Goal: Find specific page/section: Find specific page/section

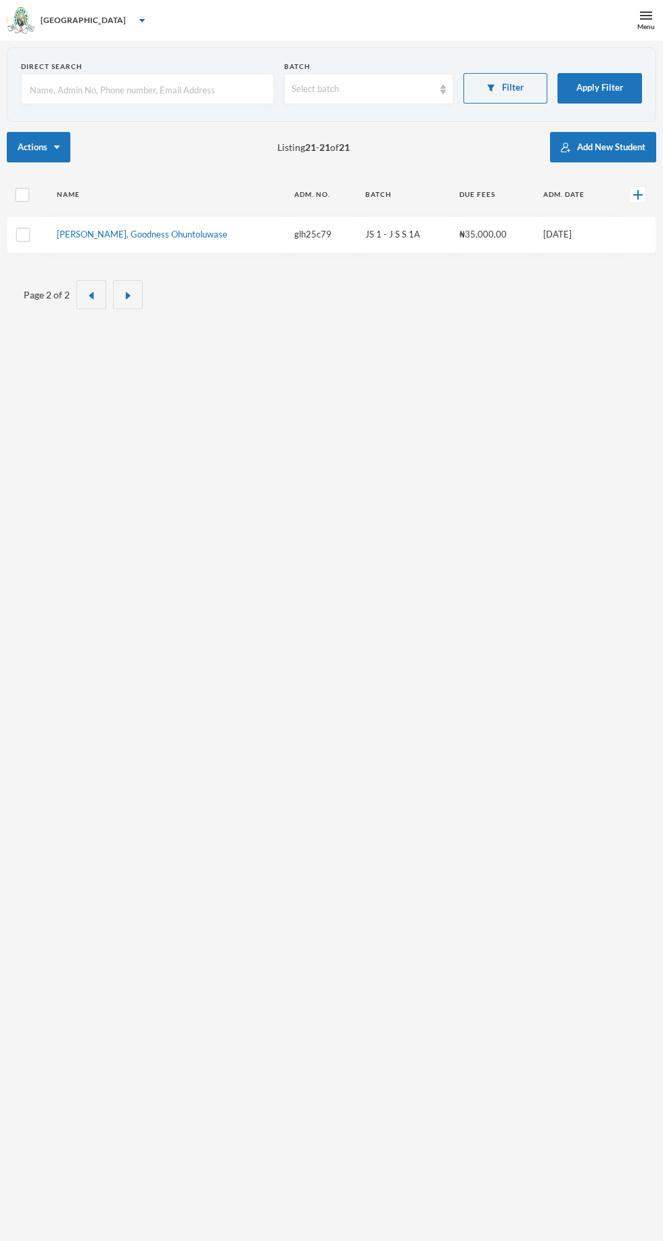
click at [617, 84] on button "Apply Filter" at bounding box center [600, 88] width 85 height 30
click at [603, 97] on button "Apply Filter" at bounding box center [600, 88] width 85 height 30
click at [593, 87] on button "Apply Filter" at bounding box center [600, 88] width 85 height 30
click at [607, 87] on button "Apply Filter" at bounding box center [600, 88] width 85 height 30
click at [512, 90] on button "Filter" at bounding box center [506, 88] width 85 height 30
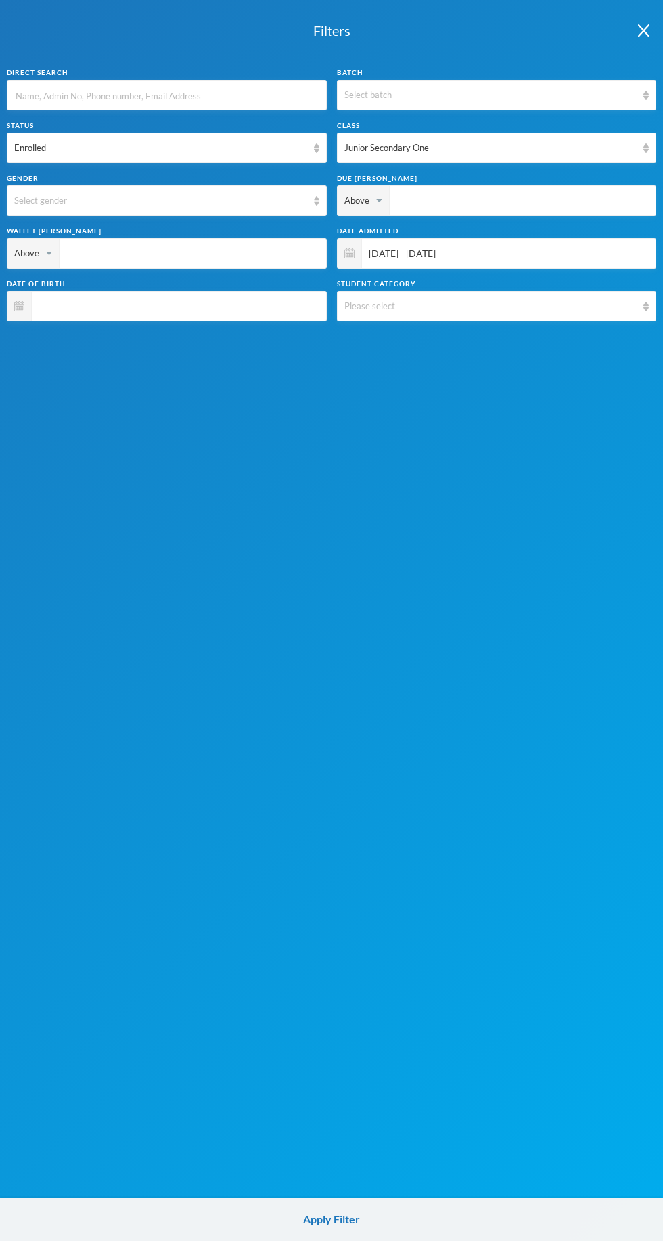
click at [529, 151] on div "Junior Secondary One" at bounding box center [491, 148] width 293 height 14
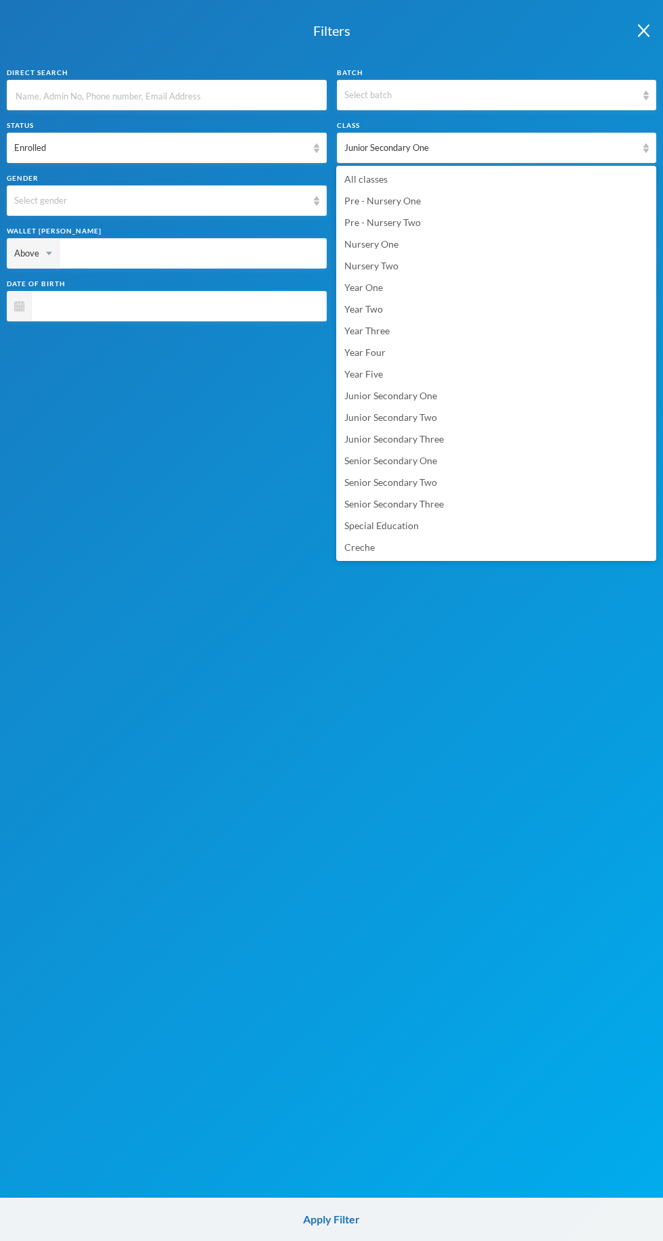
click at [393, 187] on li "All classes" at bounding box center [496, 180] width 320 height 22
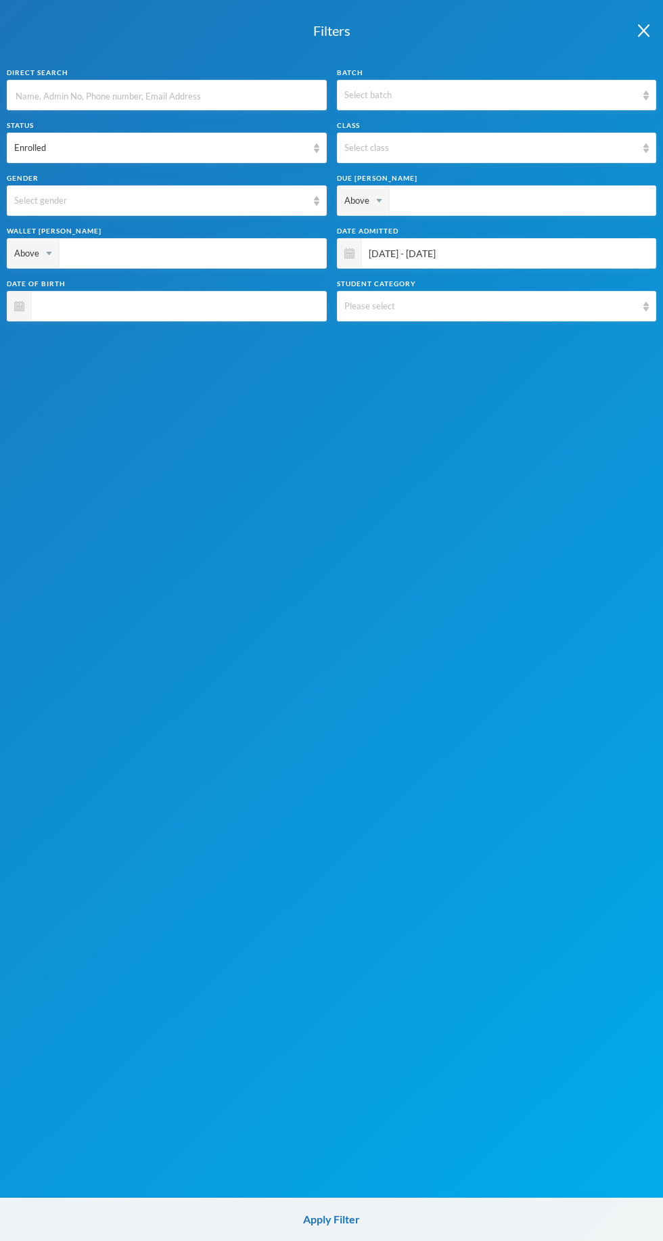
click at [519, 251] on span "[DATE] - [DATE]" at bounding box center [506, 253] width 288 height 30
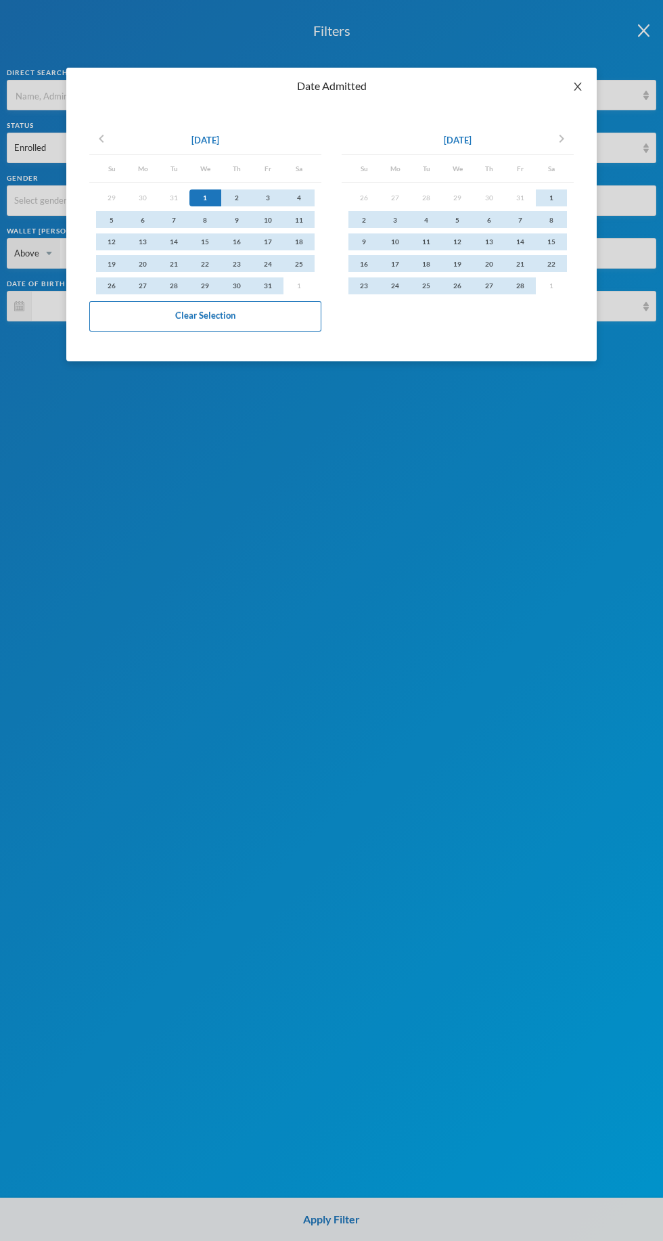
click at [578, 87] on icon "icon: close" at bounding box center [577, 87] width 7 height 8
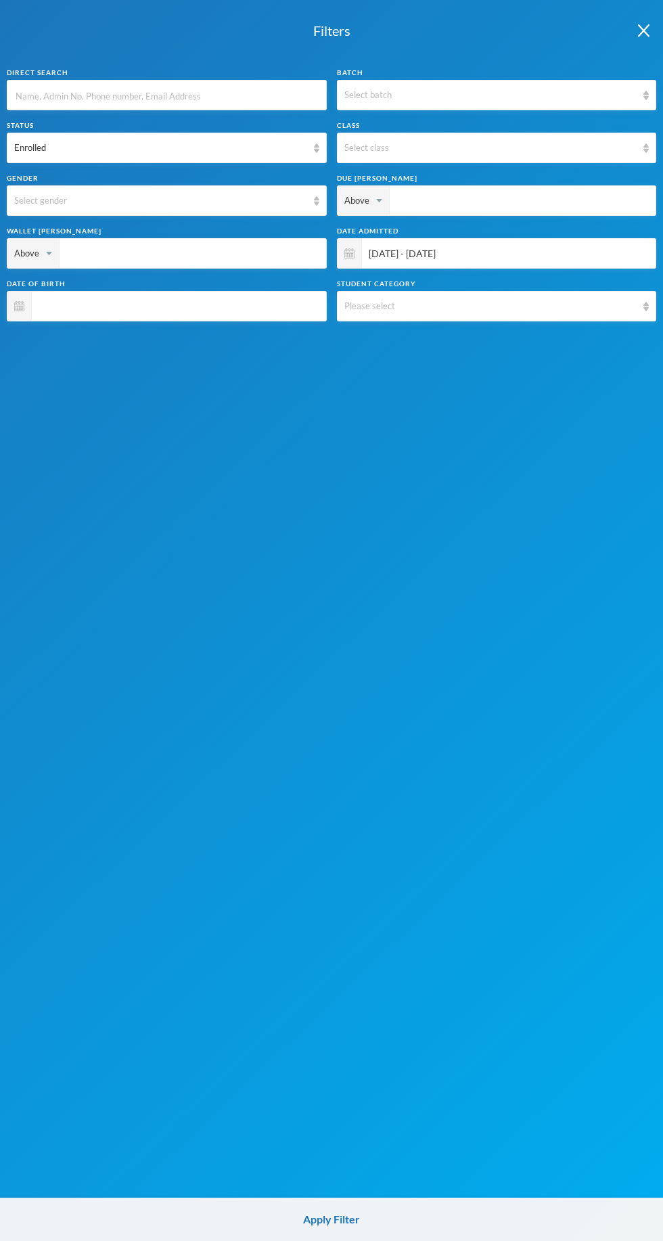
click at [502, 250] on span "[DATE] - [DATE]" at bounding box center [506, 253] width 288 height 30
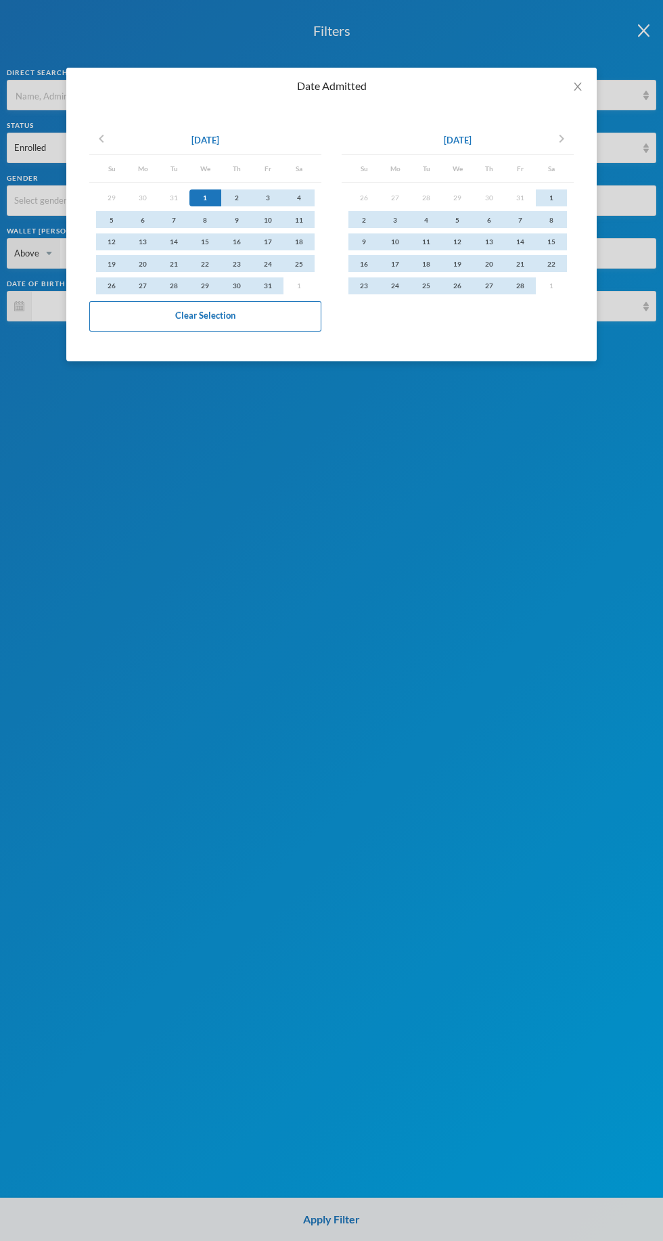
click at [251, 325] on button "Clear Selection" at bounding box center [205, 316] width 232 height 30
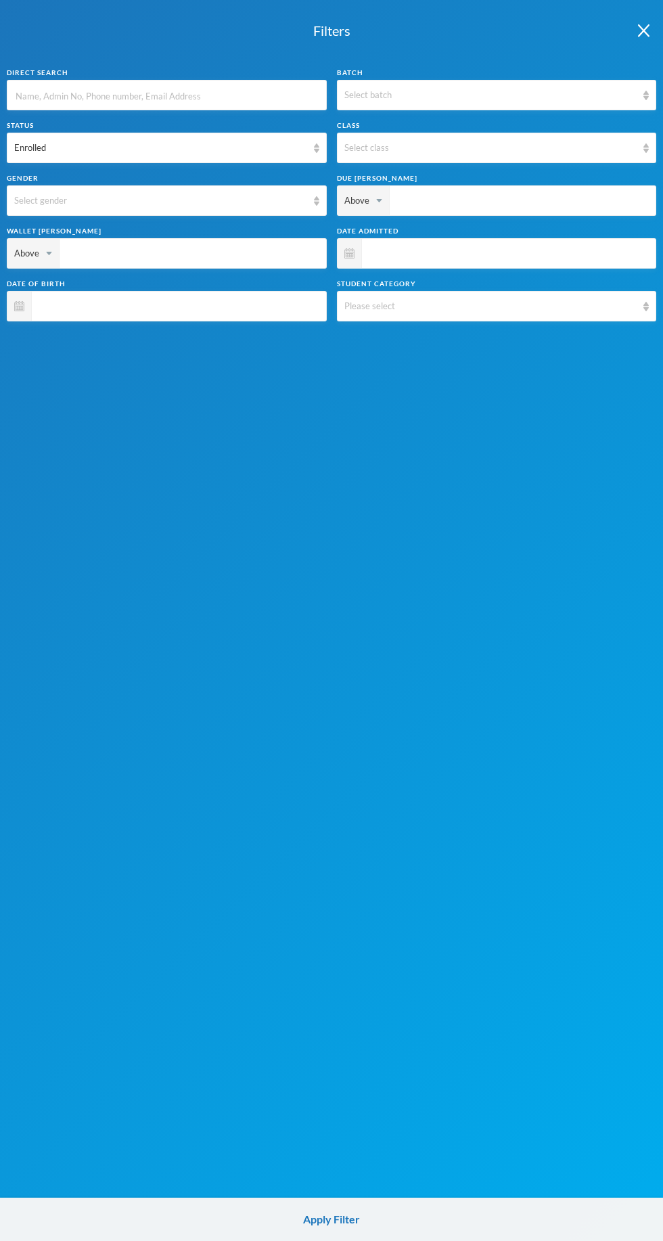
click at [648, 35] on img "button" at bounding box center [644, 30] width 12 height 13
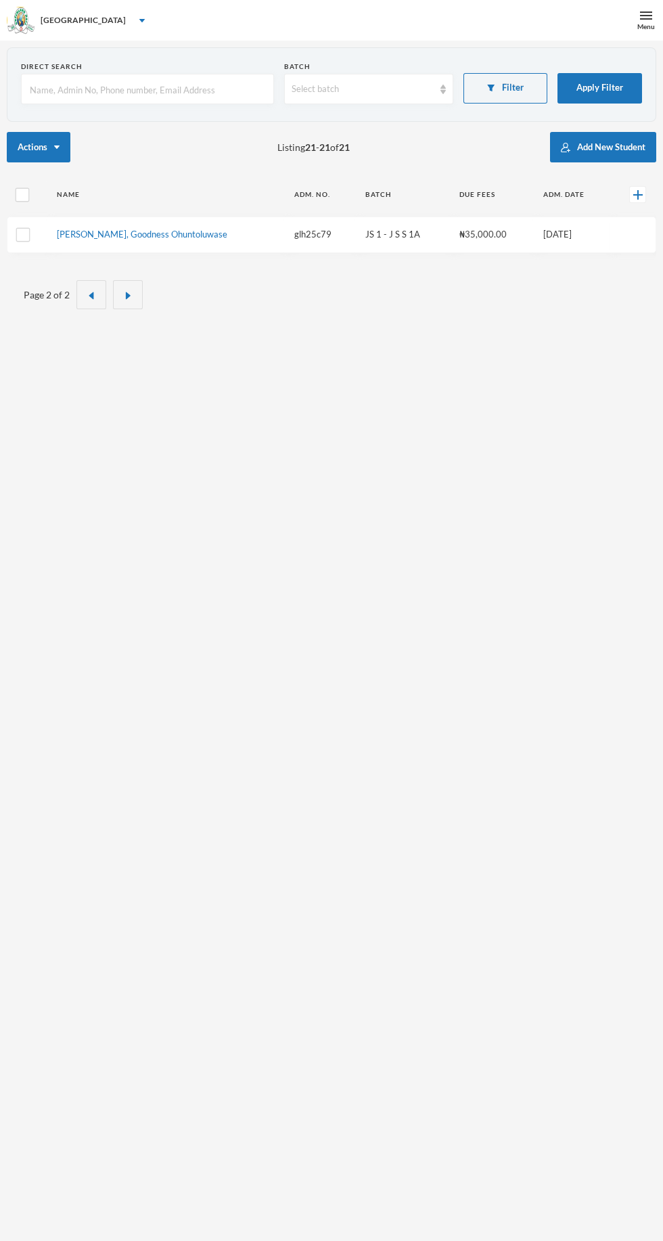
click at [169, 89] on input "text" at bounding box center [147, 89] width 238 height 30
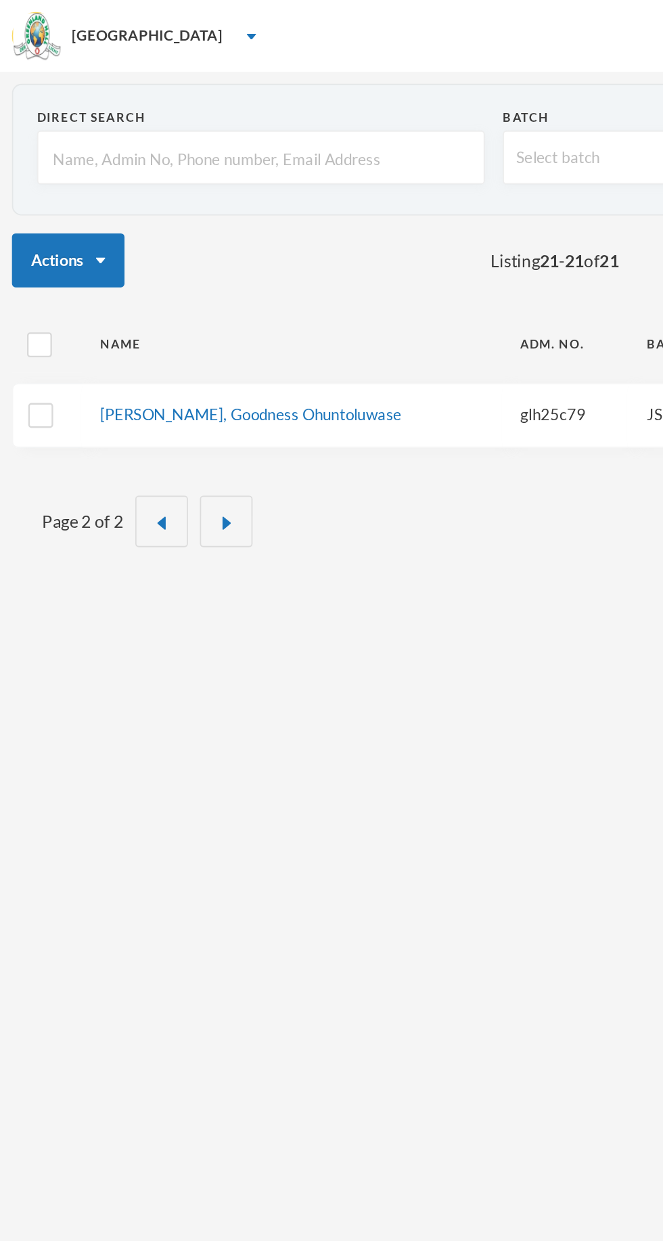
type input "I"
type input "Il"
type input "Ilo"
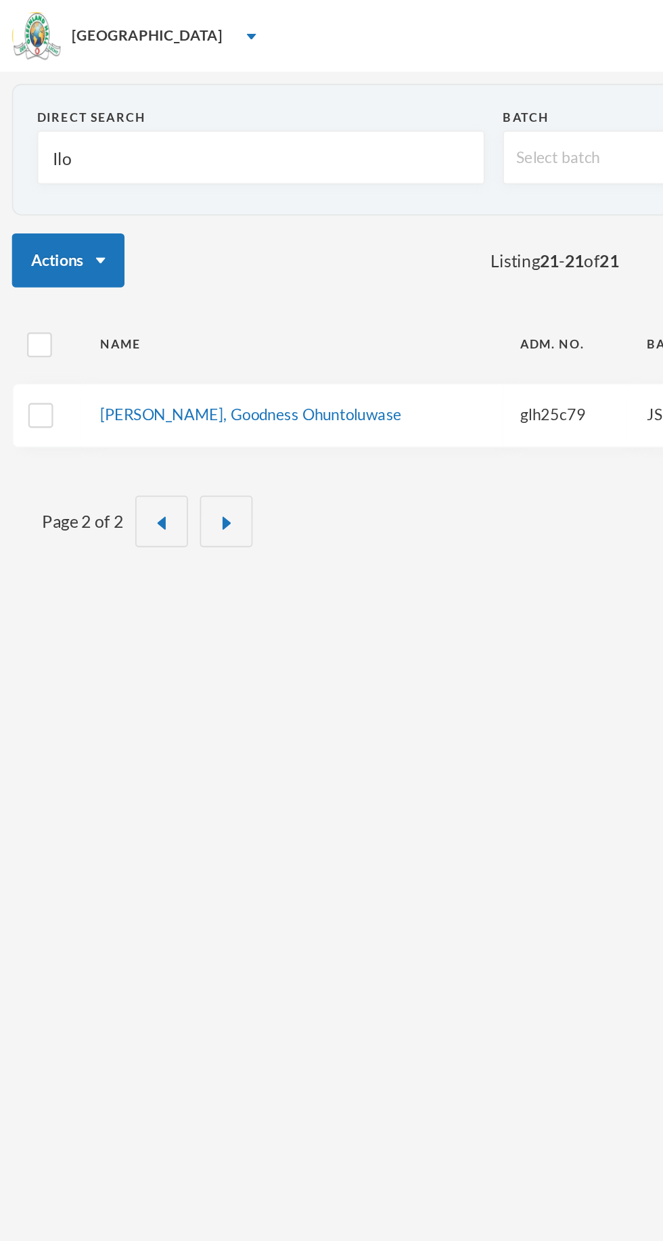
type input "Ilo"
type input "Ilor"
type input "Ilori"
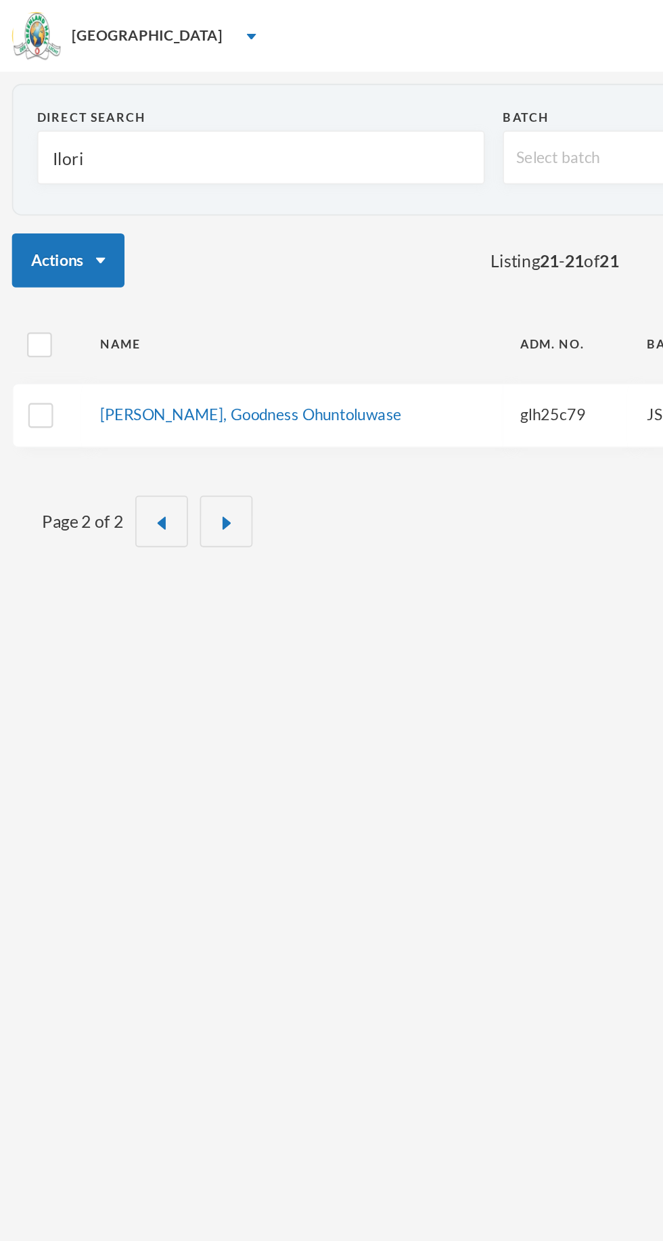
type input "Ilori"
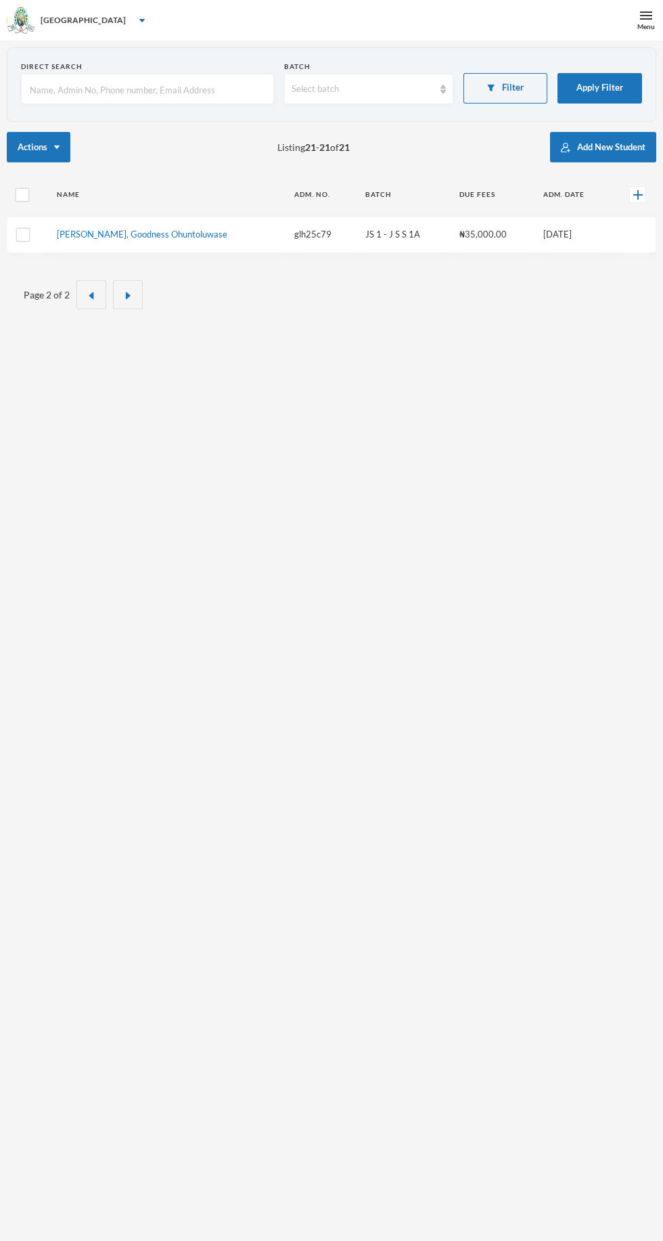
click at [163, 89] on input "text" at bounding box center [147, 89] width 238 height 30
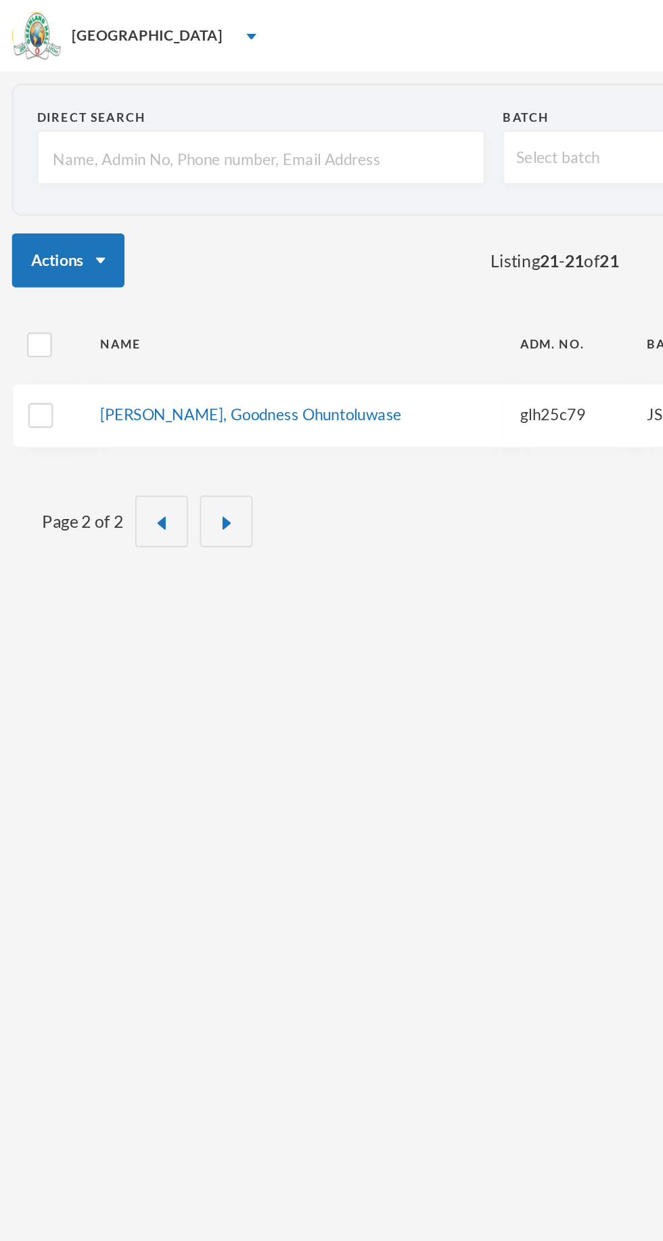
type input "I"
type input "Il"
type input "Ilo"
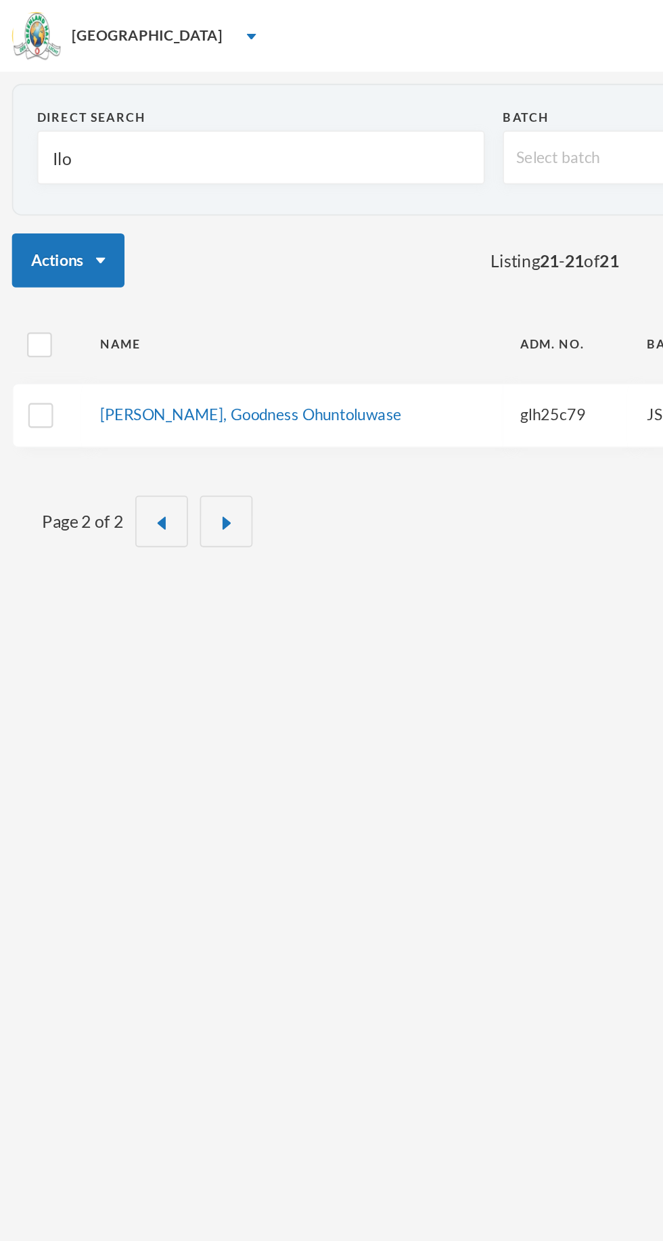
type input "Ilo"
type input "Ilor"
type input "Ilori"
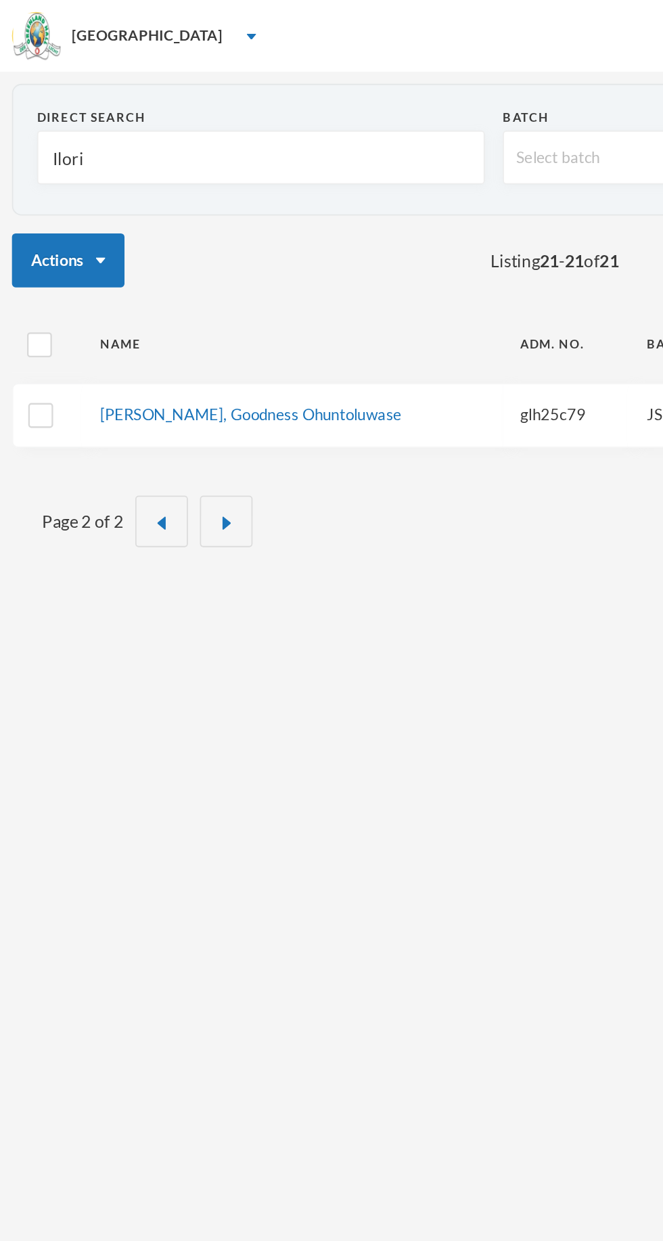
type input "Ilori"
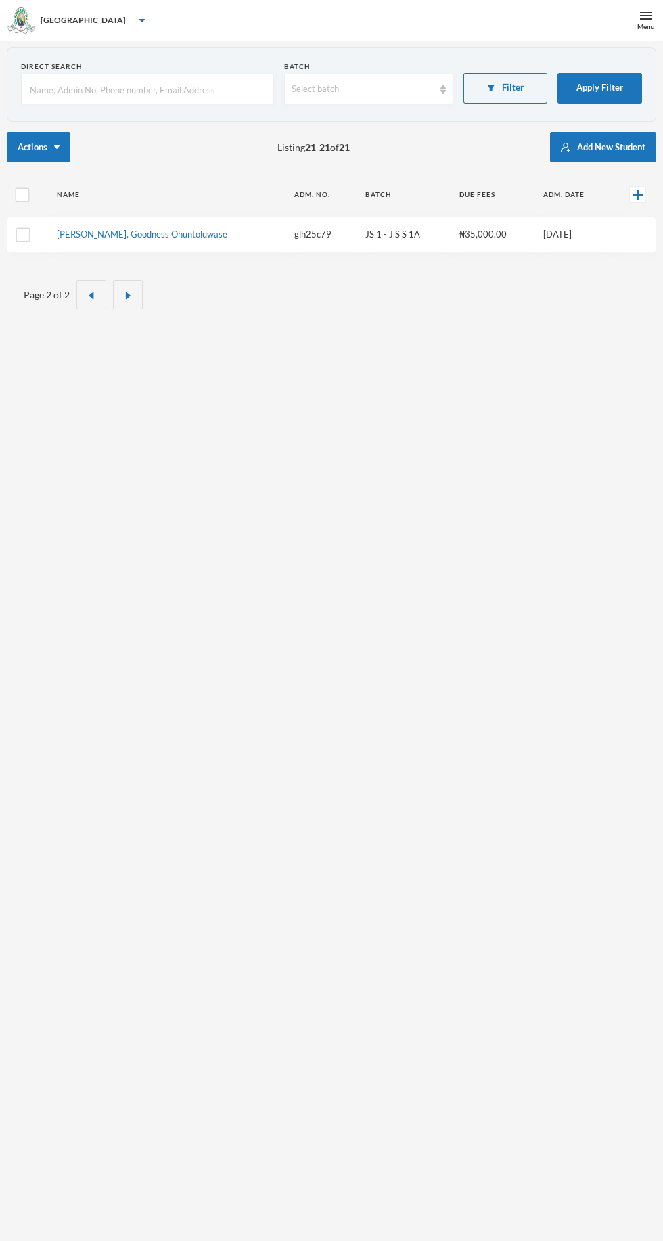
click at [513, 87] on button "Filter" at bounding box center [506, 88] width 85 height 30
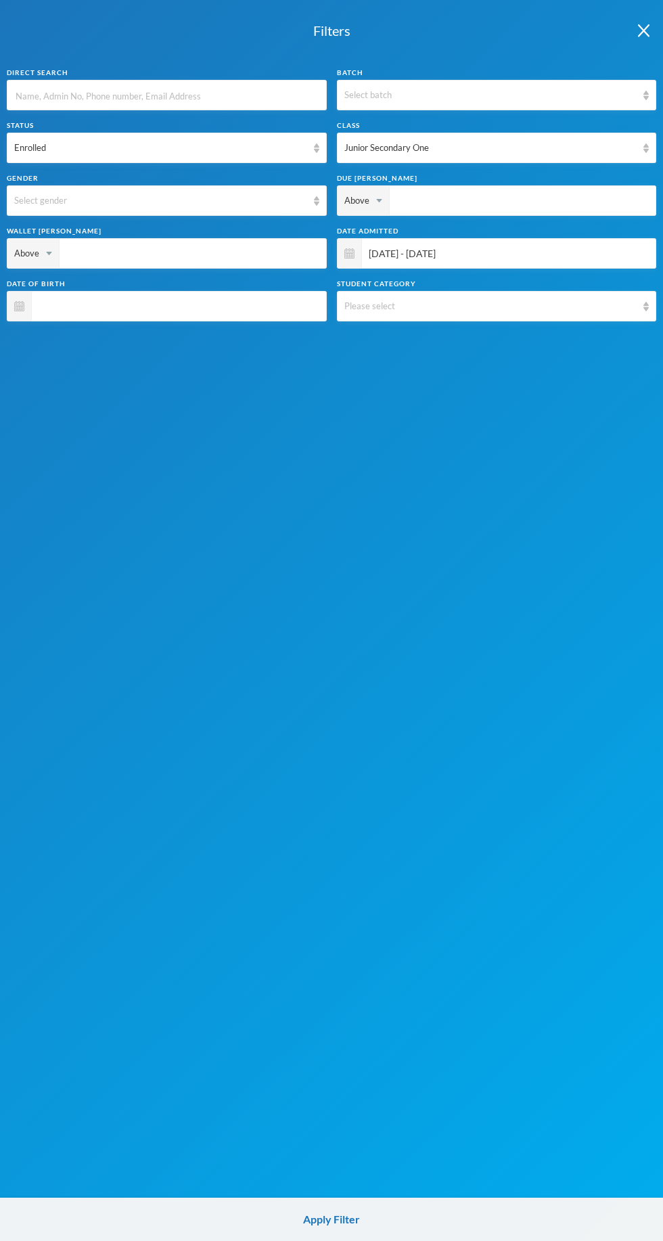
click at [511, 151] on div "Junior Secondary One" at bounding box center [491, 148] width 293 height 14
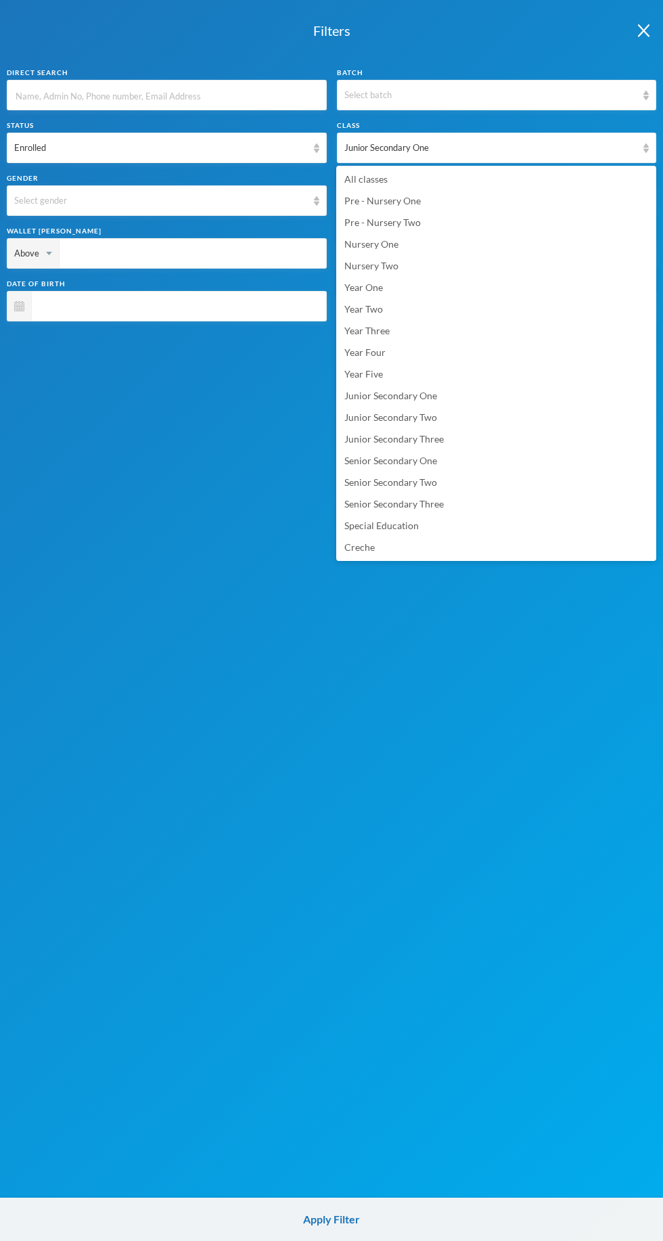
click at [372, 179] on span "All classes" at bounding box center [366, 179] width 43 height 12
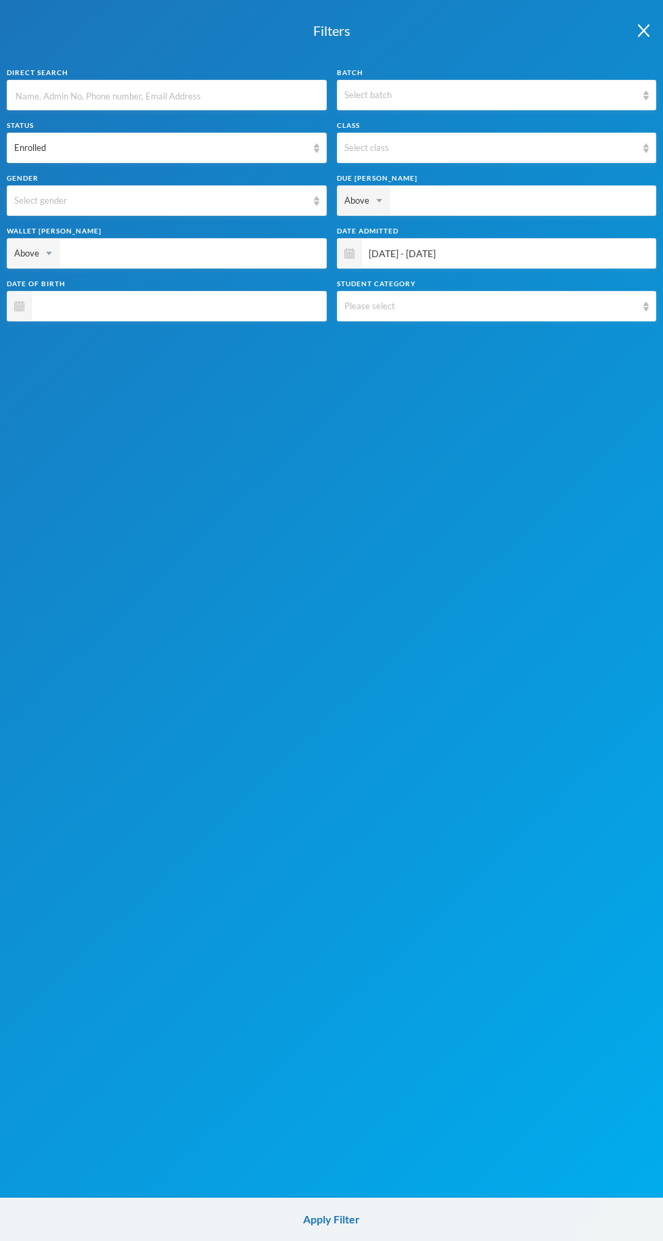
click at [368, 1210] on button "Apply Filter" at bounding box center [331, 1219] width 663 height 43
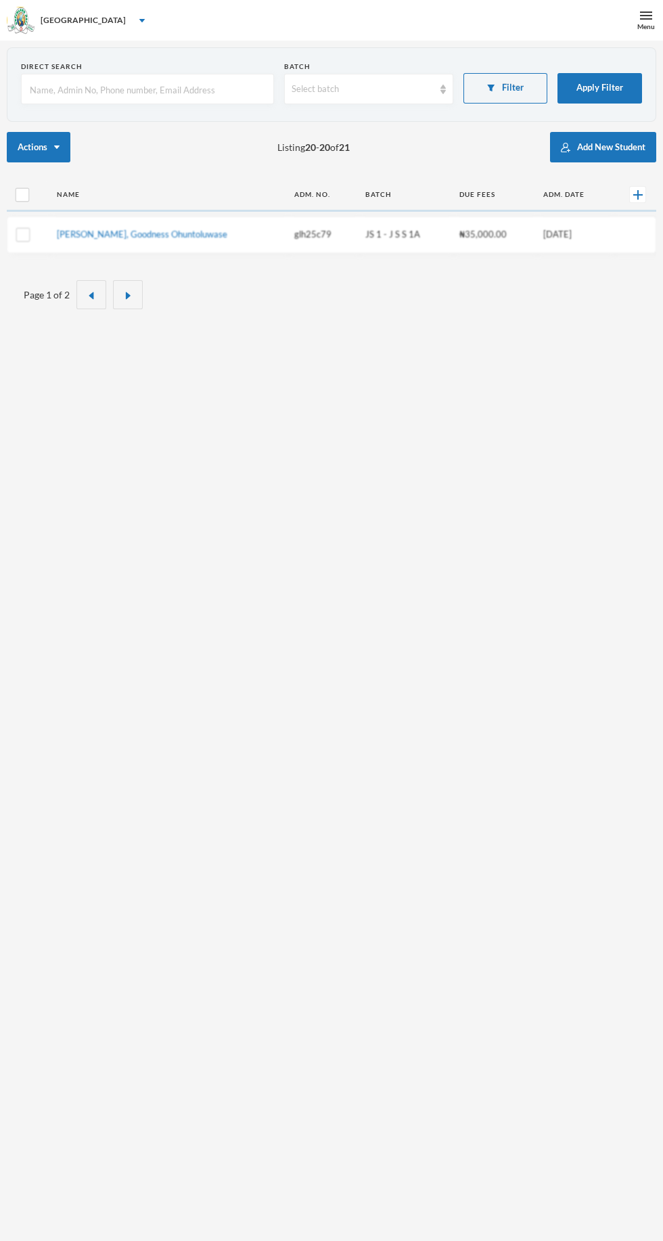
click at [191, 90] on input "text" at bounding box center [147, 89] width 238 height 30
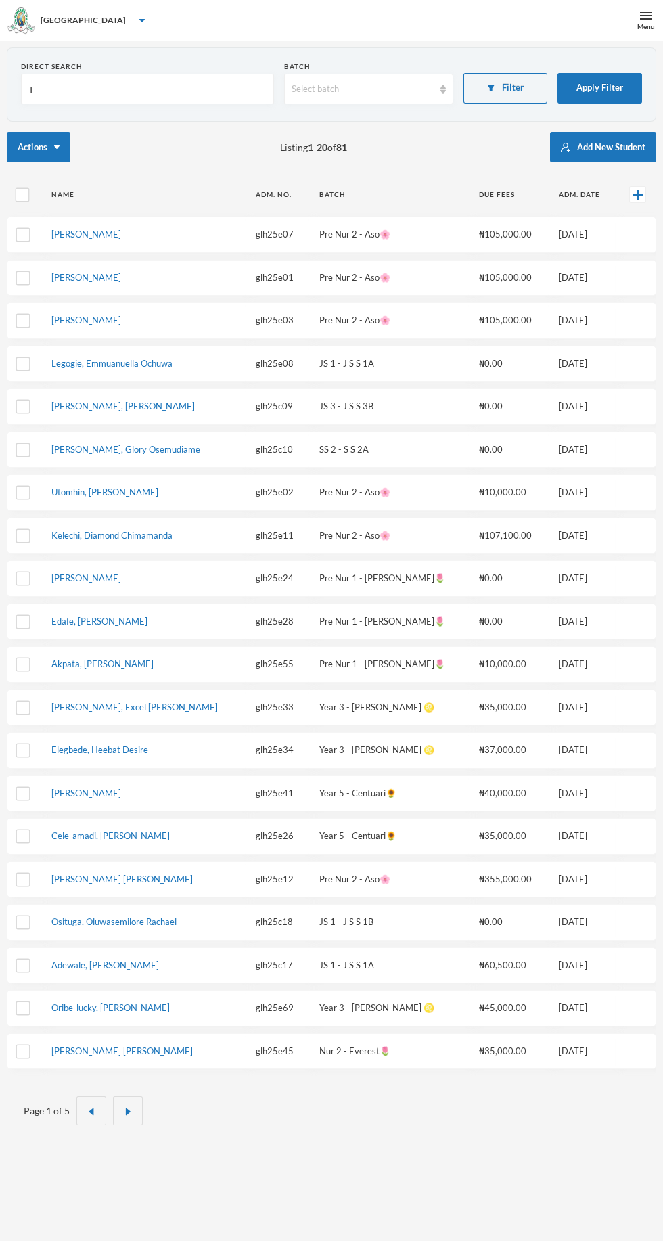
type input "Il"
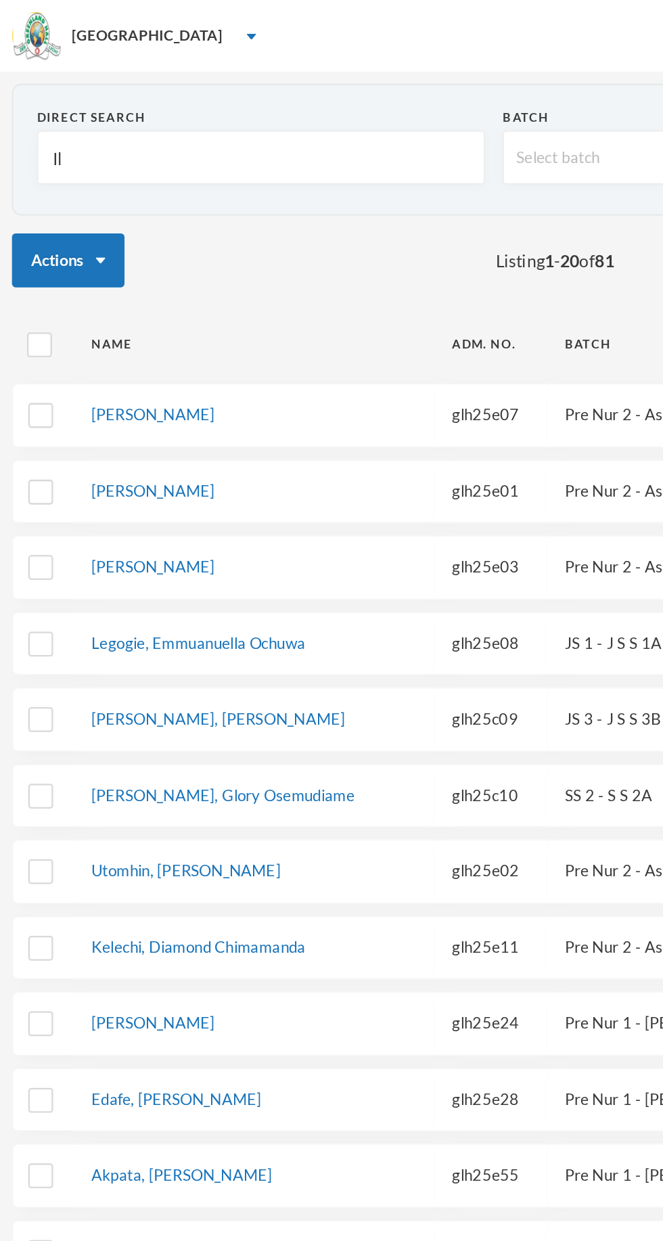
type input "Ilo"
type input "Ilor"
type input "Ilori"
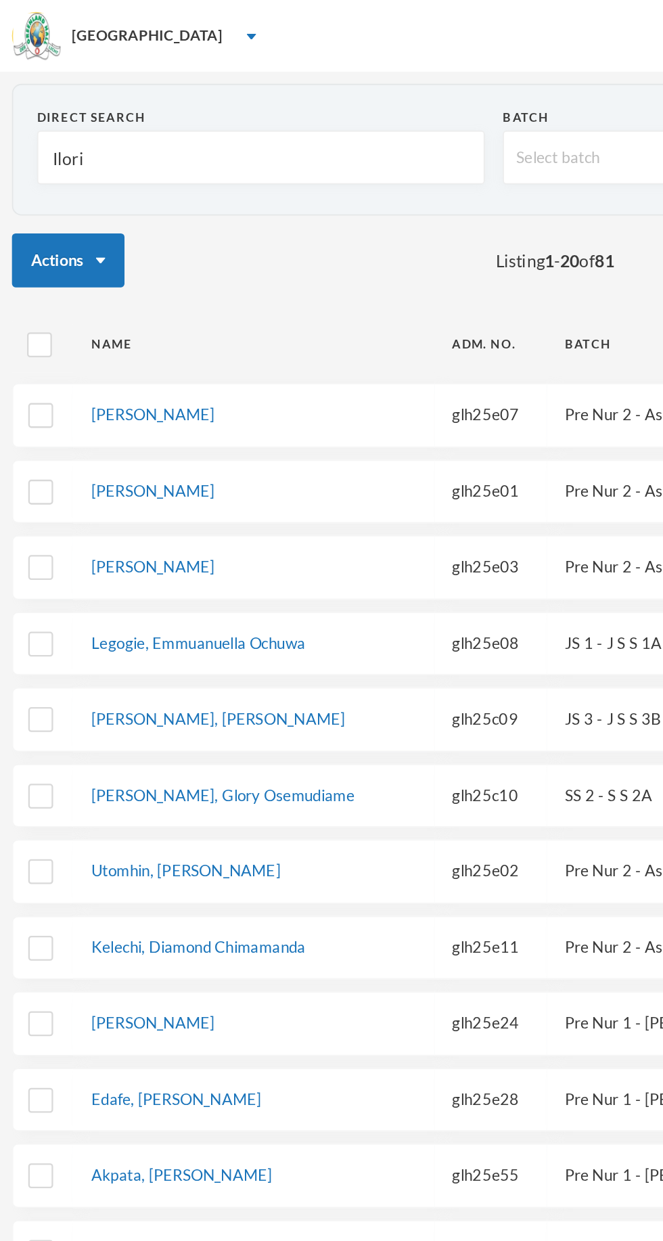
type input "Ilori"
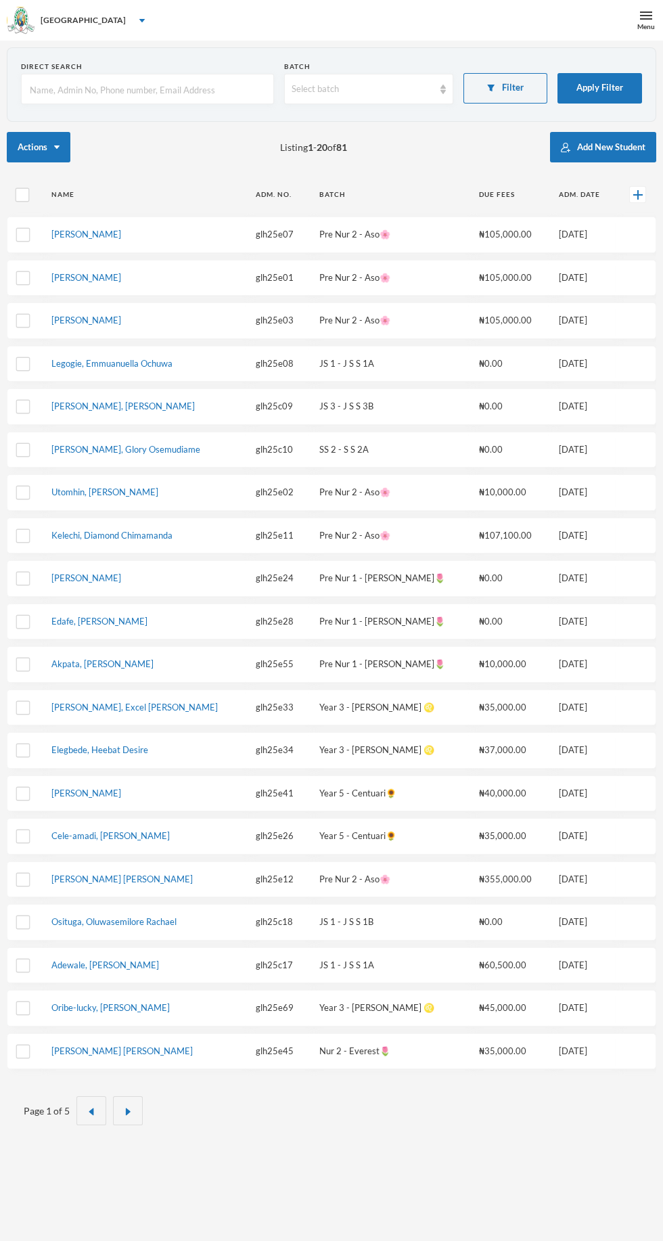
click at [176, 88] on input "text" at bounding box center [147, 89] width 238 height 30
click at [90, 89] on input "text" at bounding box center [147, 89] width 238 height 30
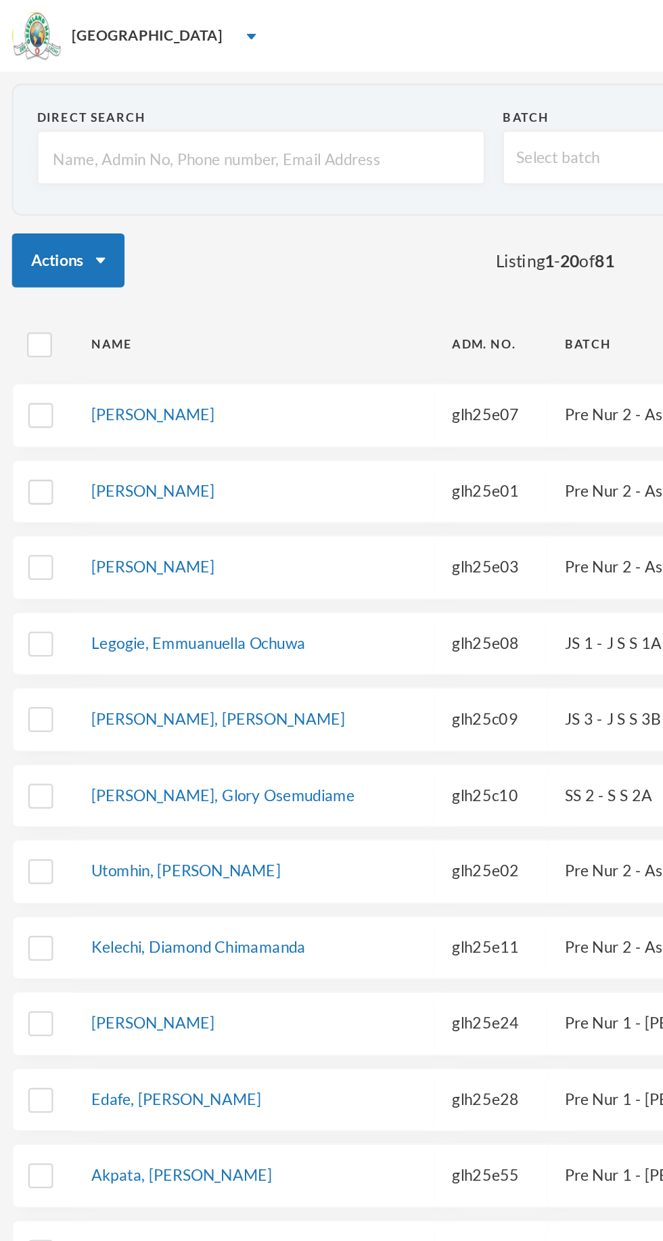
type input "I"
type input "Il"
type input "Ilo"
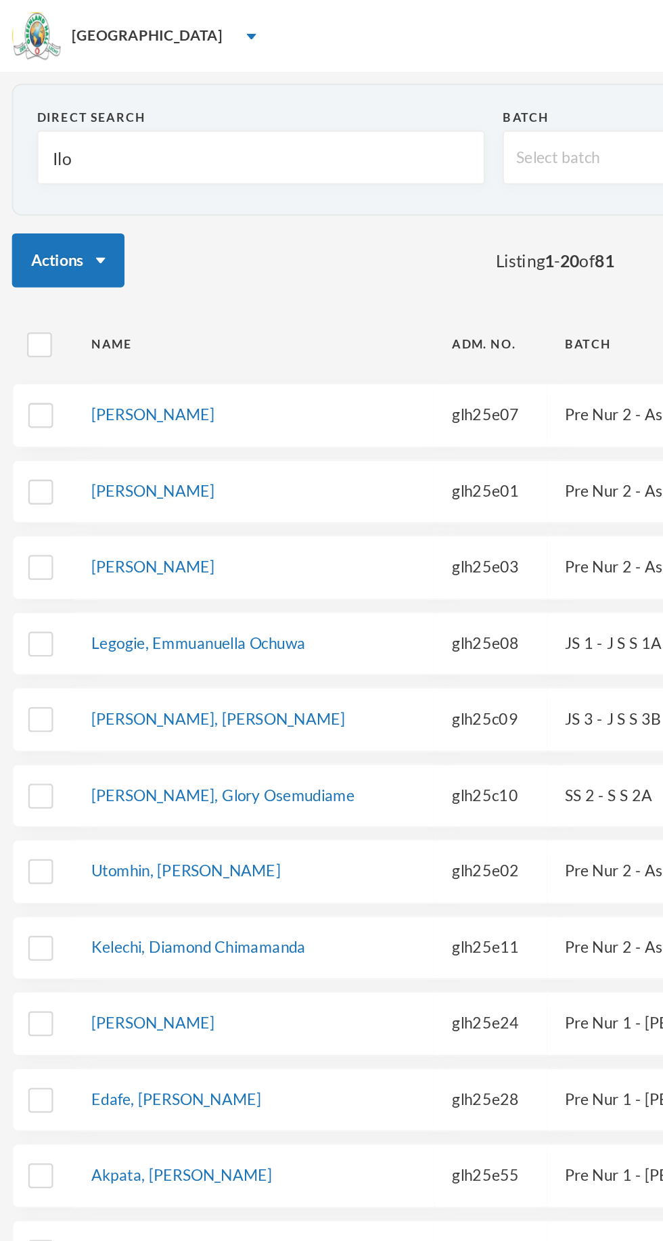
type input "Ilo"
type input "Ilori"
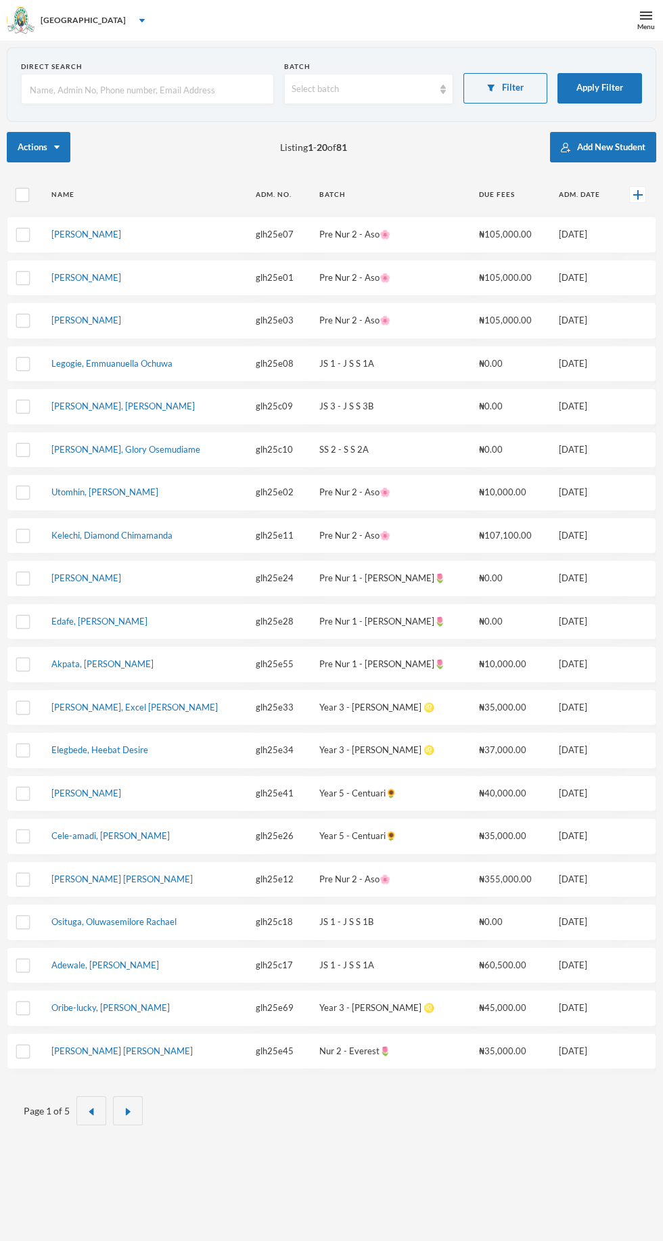
click at [195, 93] on input "text" at bounding box center [147, 89] width 238 height 30
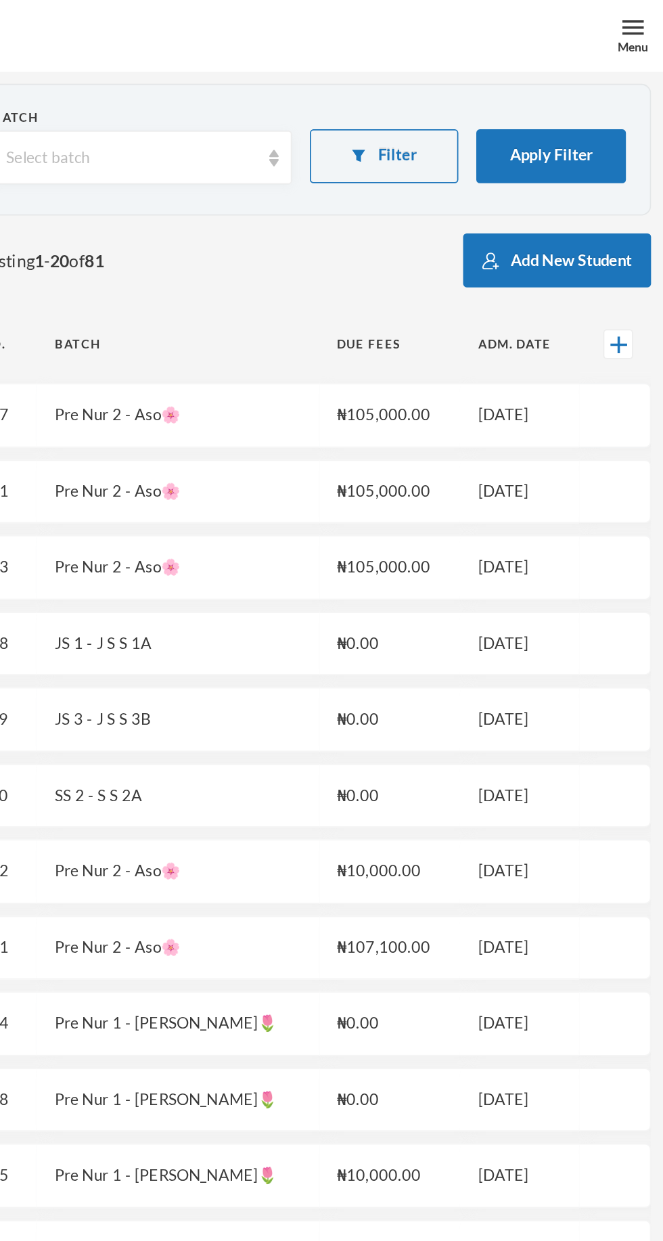
click at [519, 87] on button "Filter" at bounding box center [506, 88] width 85 height 30
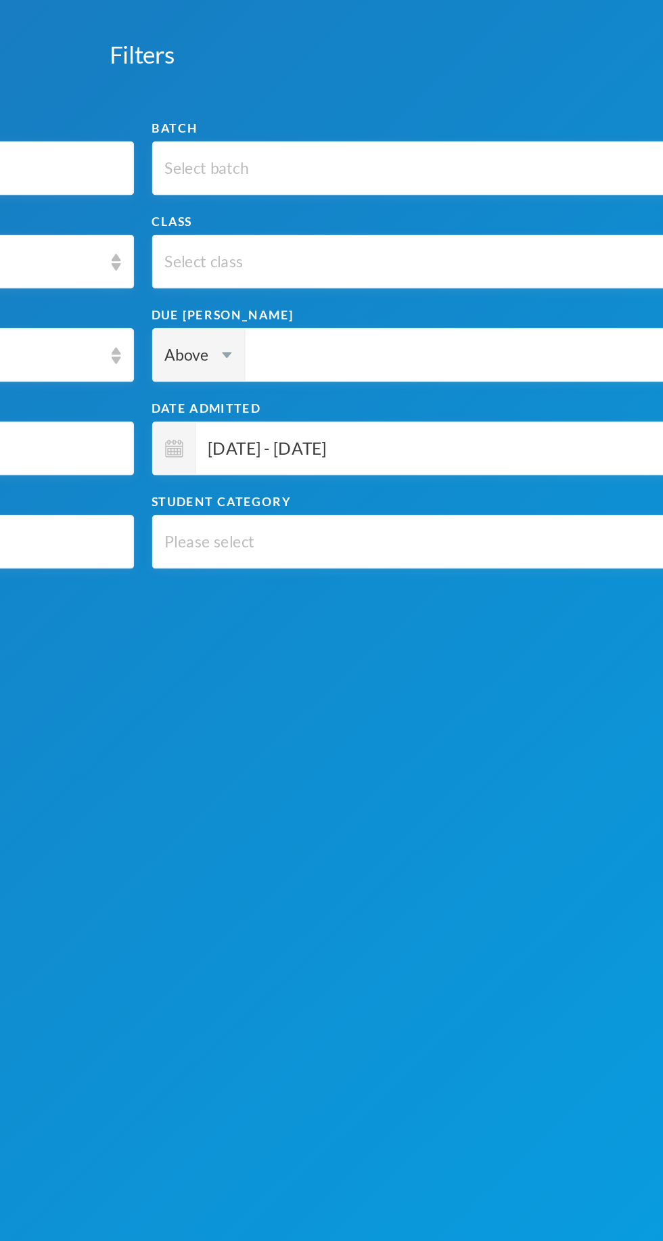
click at [517, 260] on span "[DATE] - [DATE]" at bounding box center [506, 253] width 288 height 30
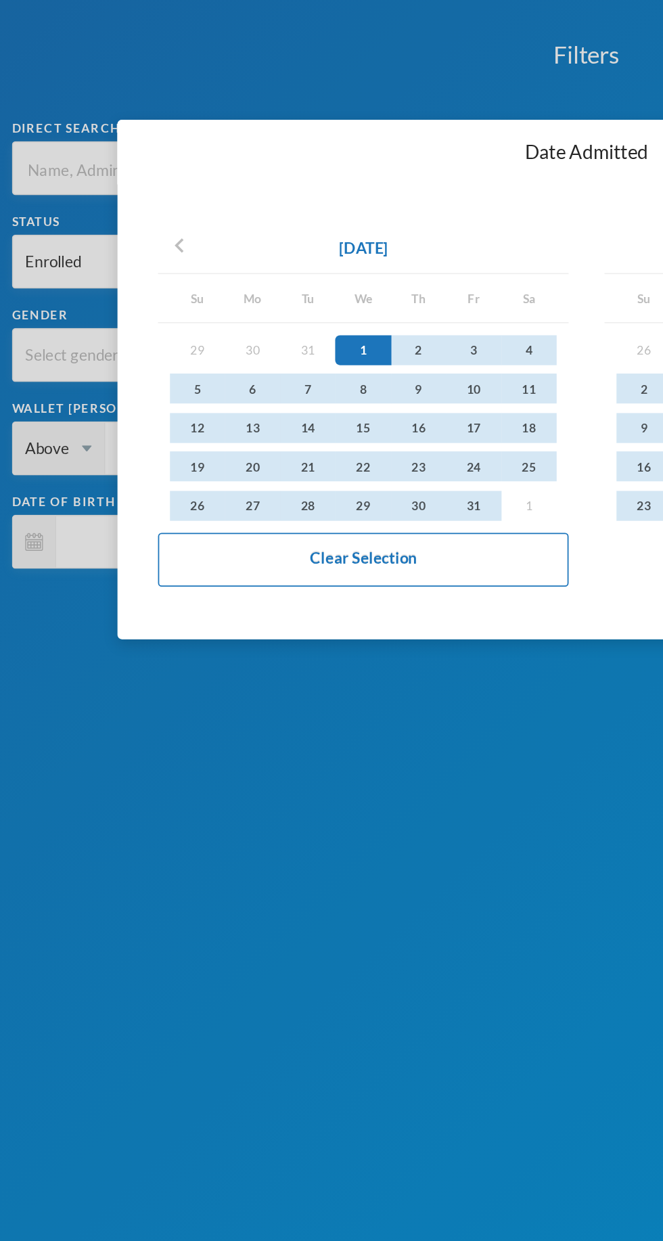
click at [235, 316] on button "Clear Selection" at bounding box center [205, 316] width 232 height 30
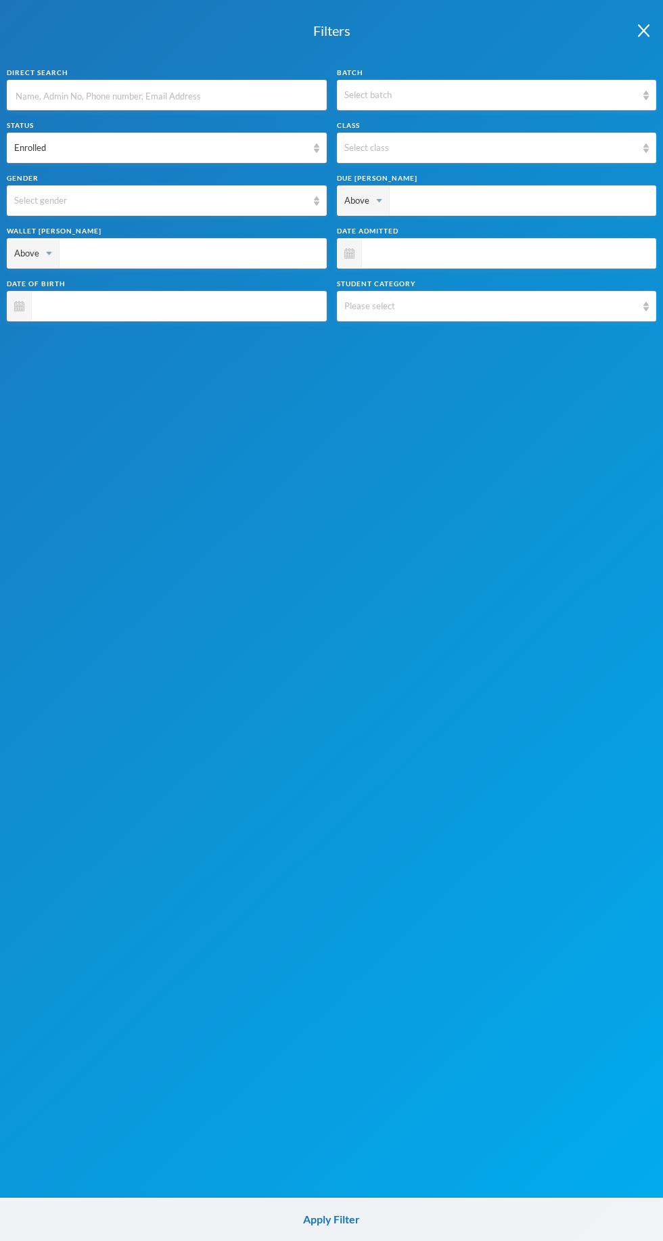
scroll to position [13, 0]
click at [372, 1205] on button "Apply Filter" at bounding box center [331, 1219] width 663 height 43
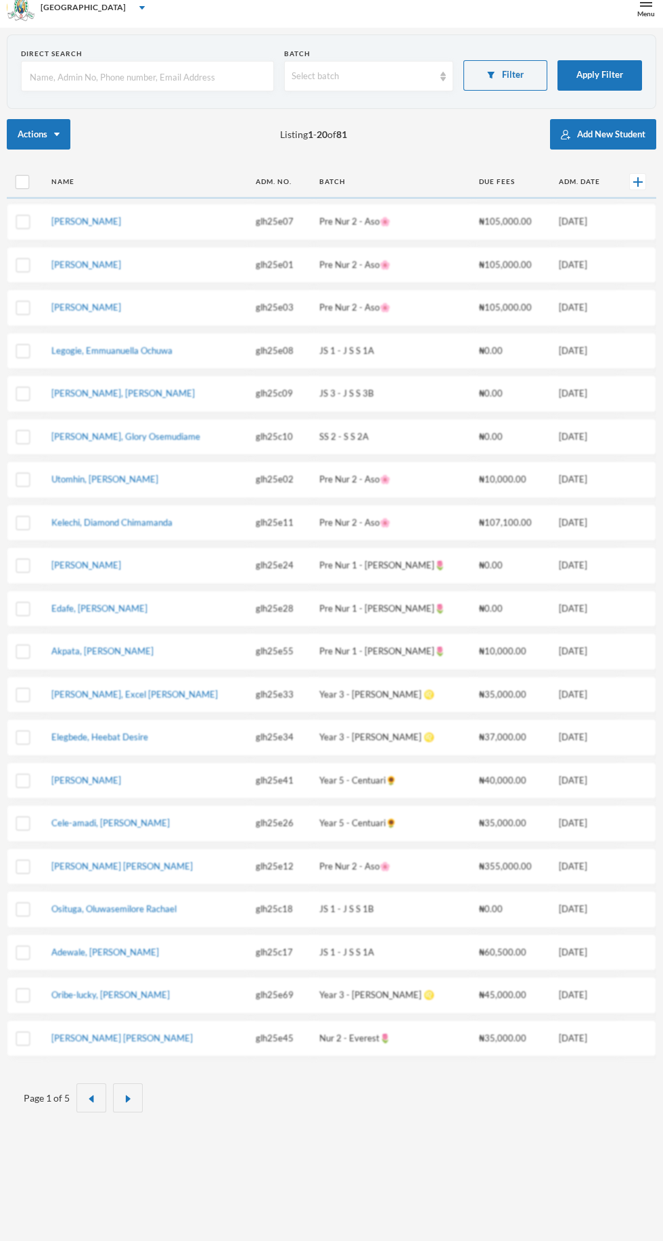
scroll to position [0, 0]
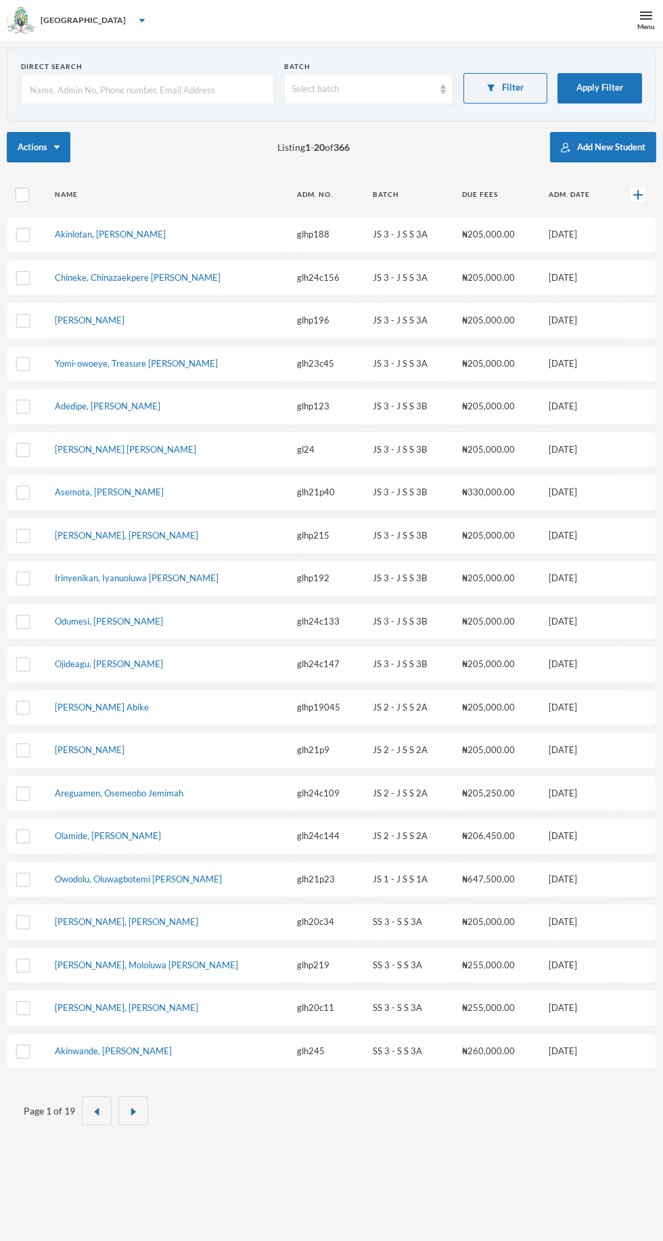
click at [164, 90] on input "text" at bounding box center [147, 89] width 238 height 30
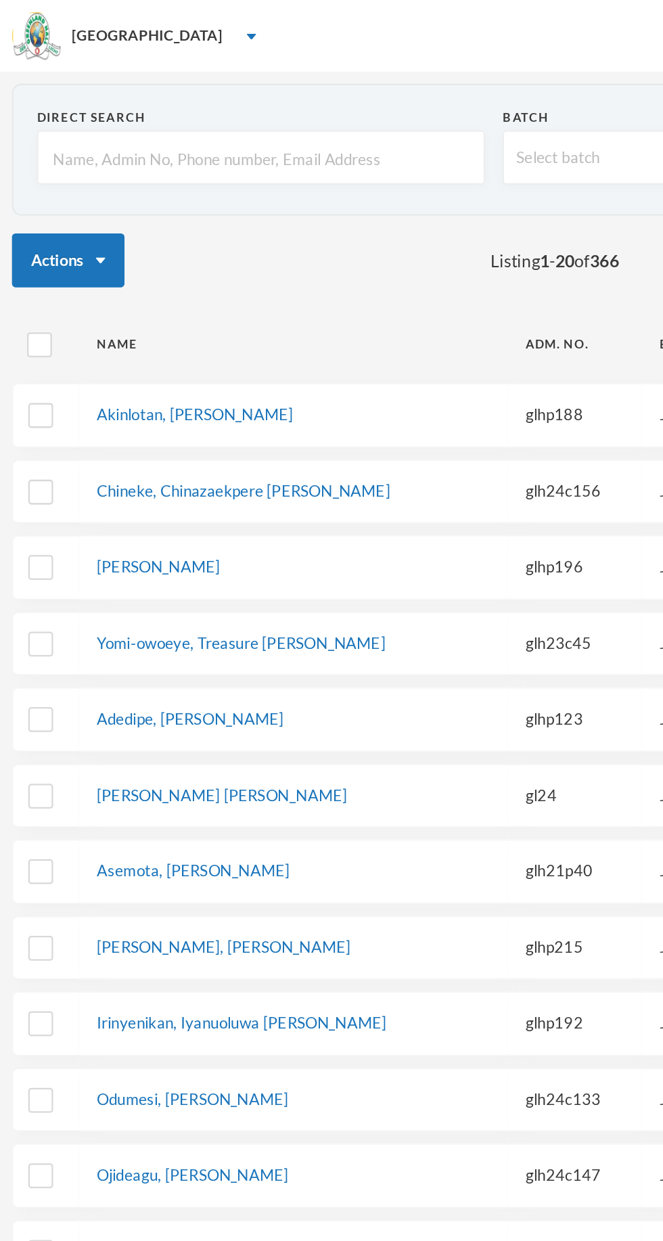
type input "I"
type input "Il"
type input "Ilo"
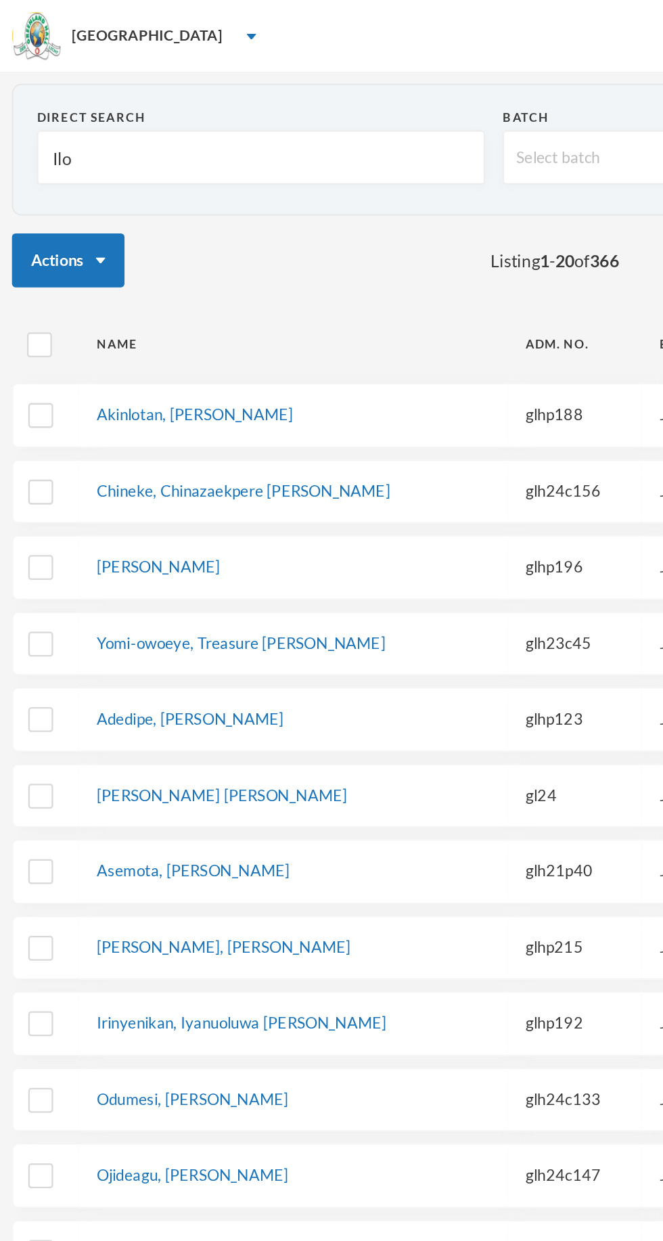
type input "Ilo"
type input "Ilor"
type input "Ilori"
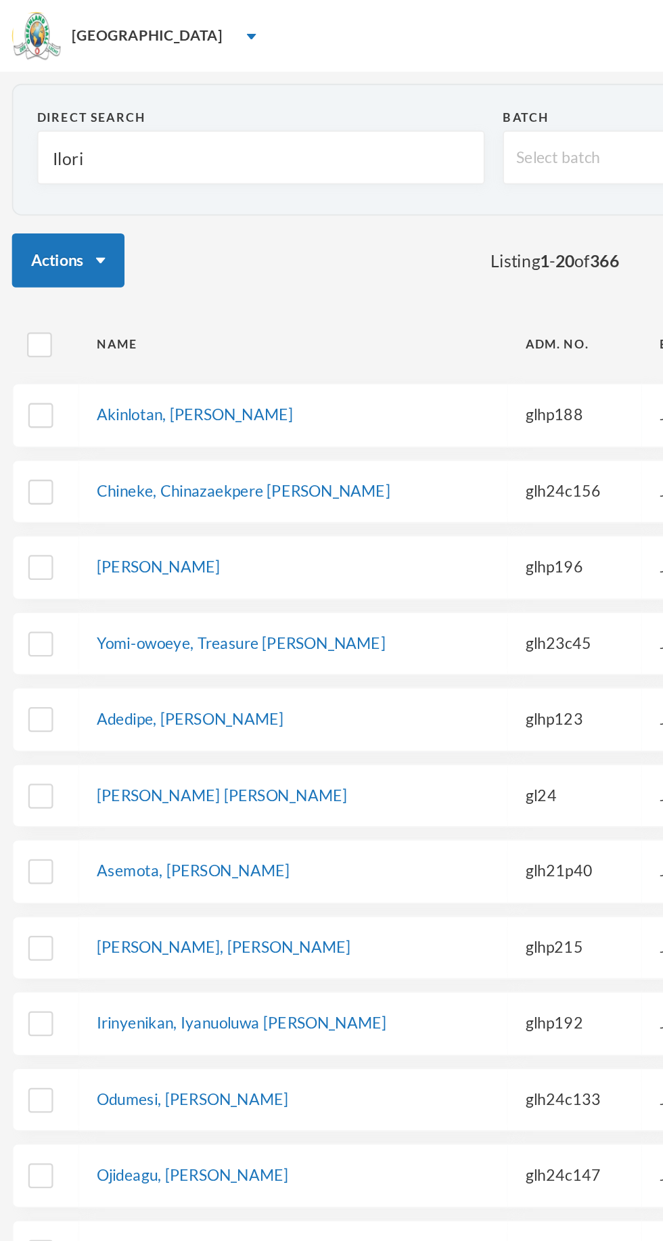
type input "Ilori"
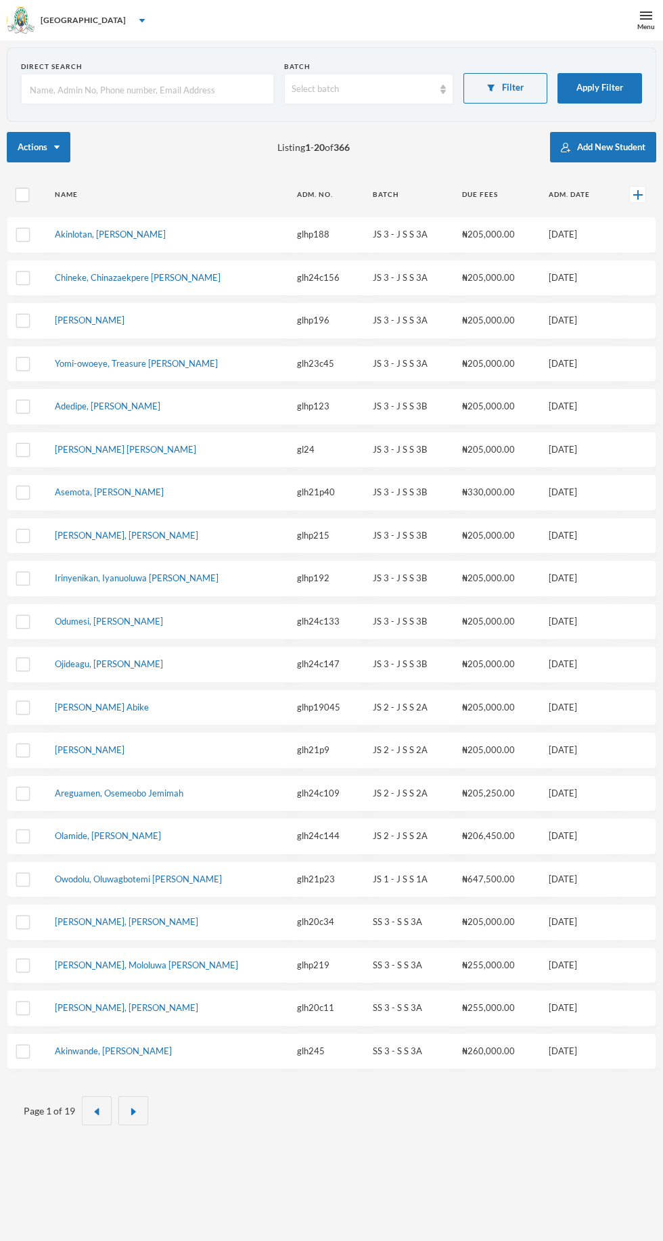
click at [506, 85] on button "Filter" at bounding box center [506, 88] width 85 height 30
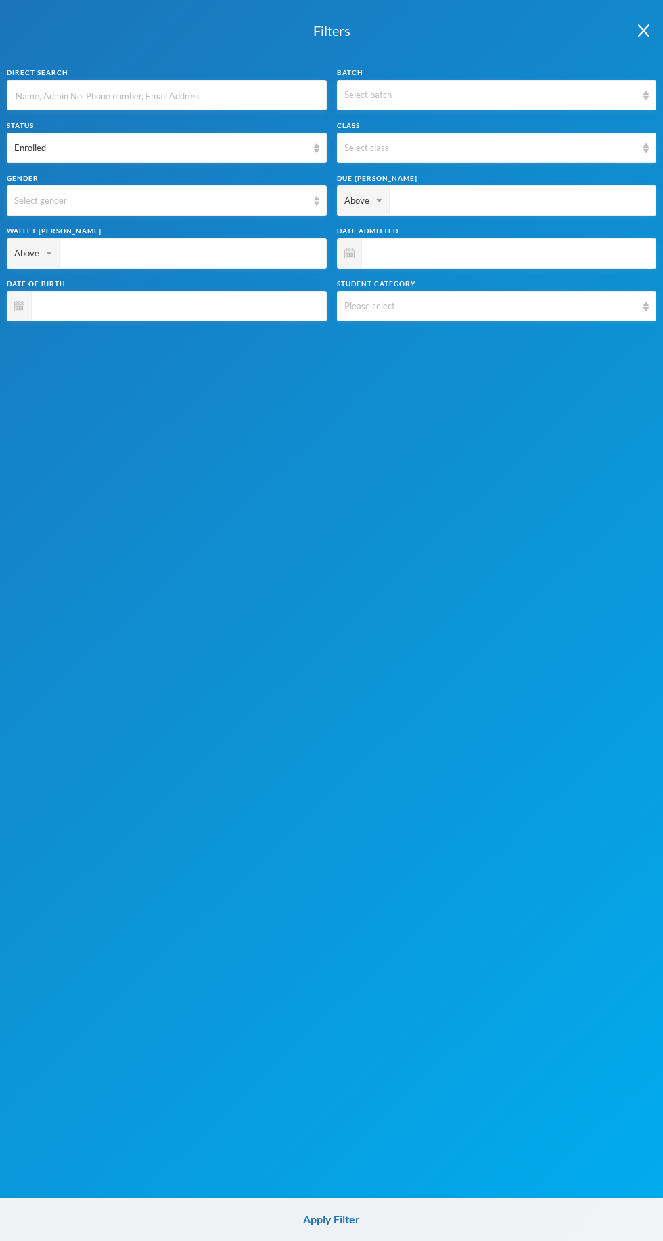
click at [207, 95] on input "text" at bounding box center [166, 96] width 305 height 30
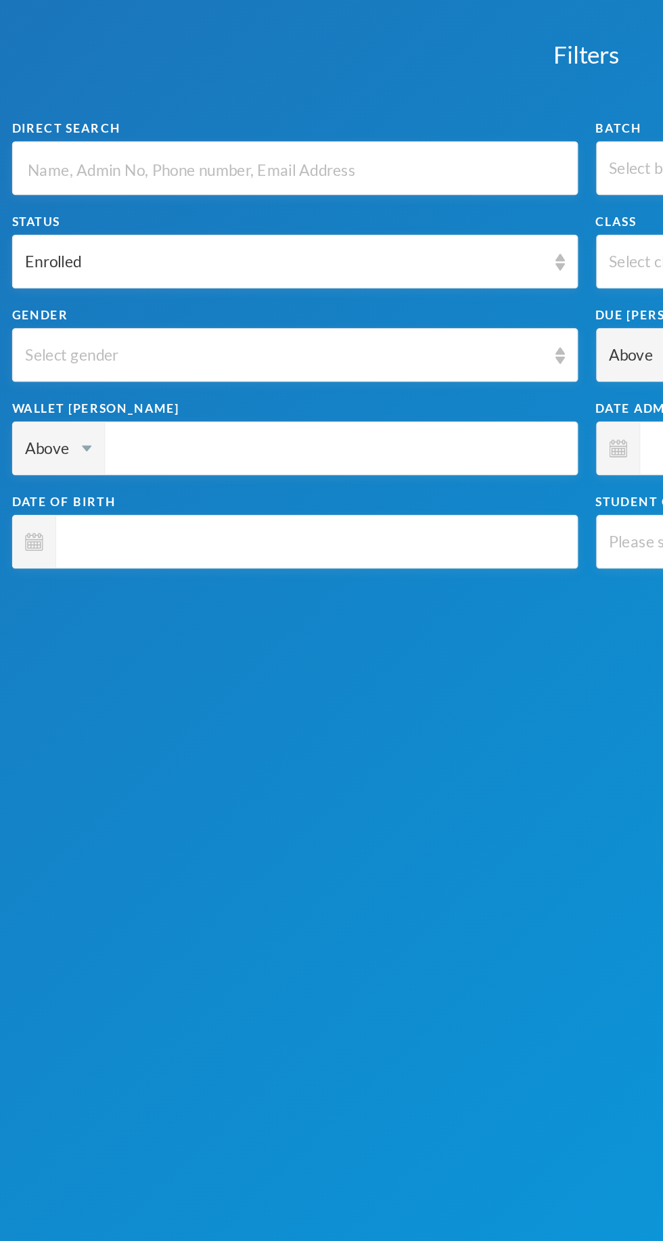
type input "I"
type input "Il"
type input "Ilo"
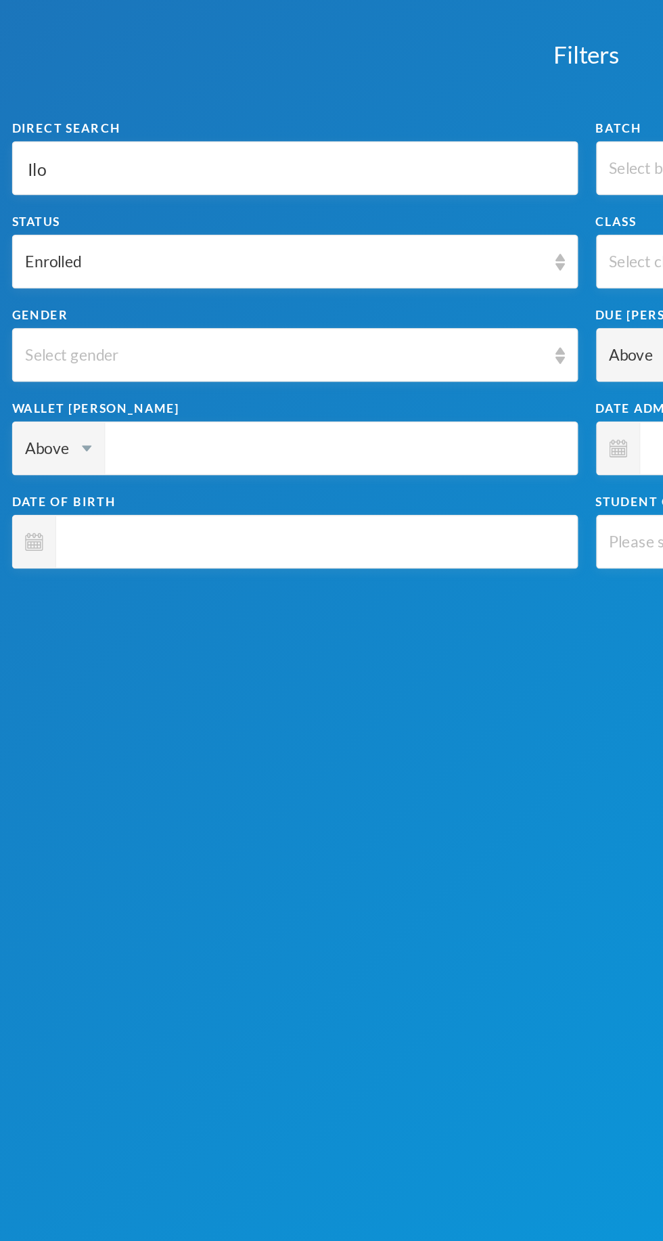
type input "Ilo"
type input "Ilori"
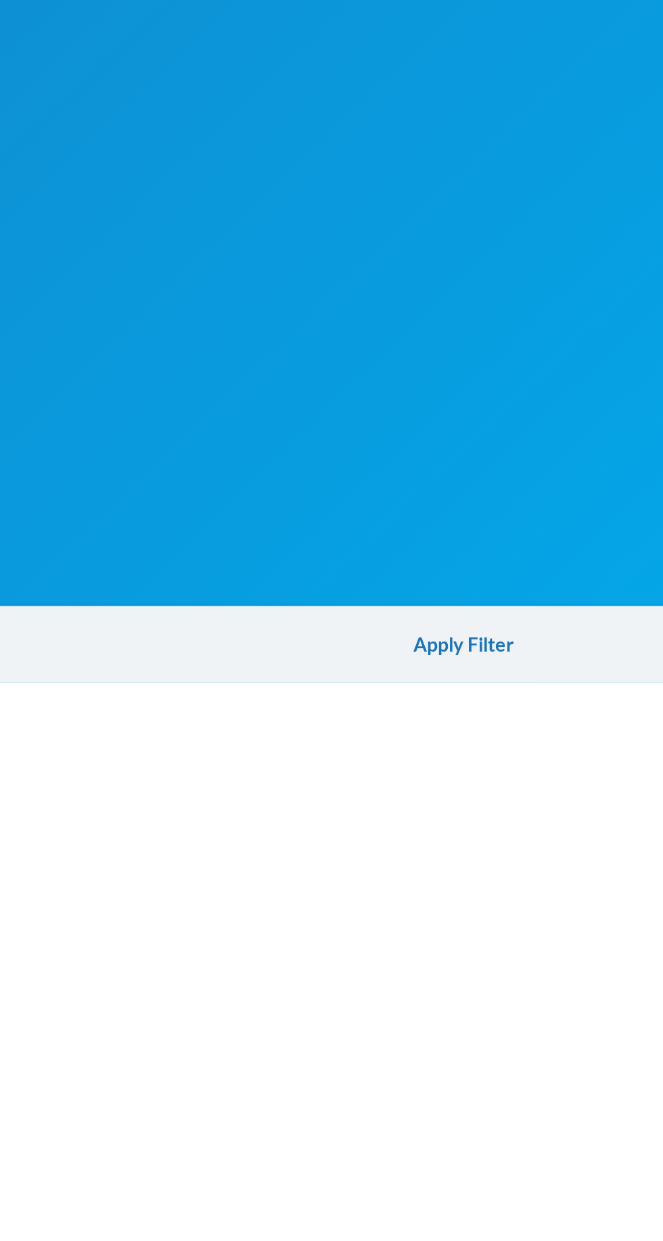
scroll to position [143, 0]
click at [353, 1221] on button "Apply Filter" at bounding box center [331, 1219] width 663 height 43
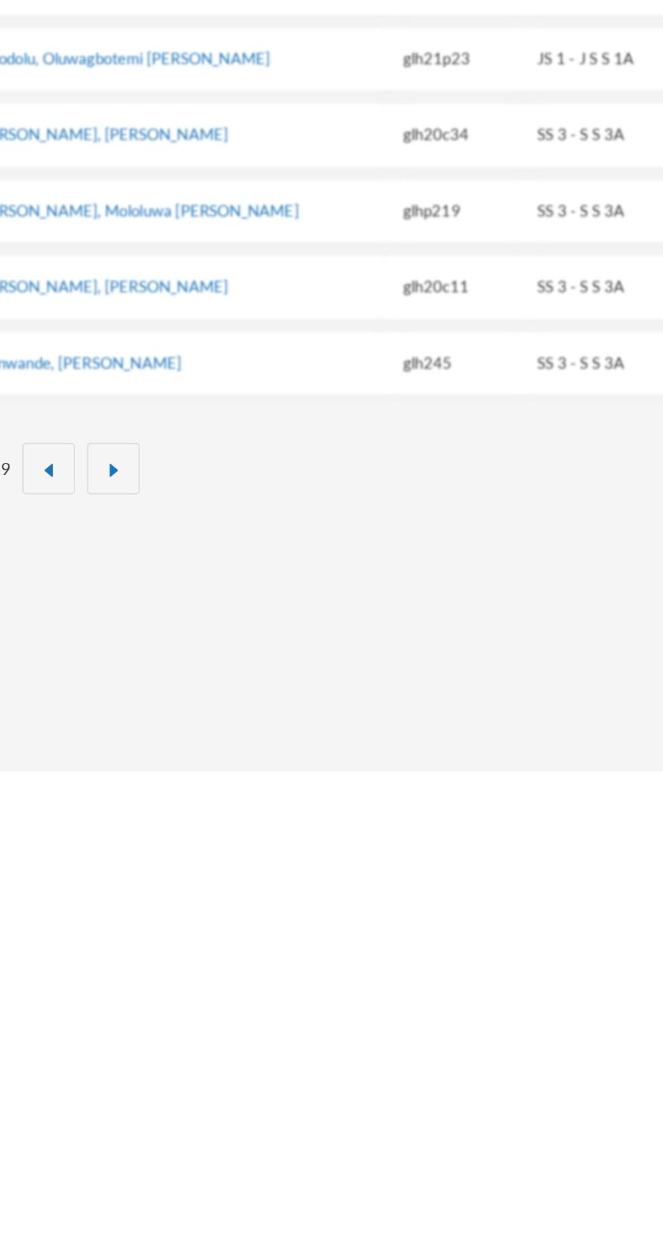
scroll to position [0, 0]
